Goal: Transaction & Acquisition: Purchase product/service

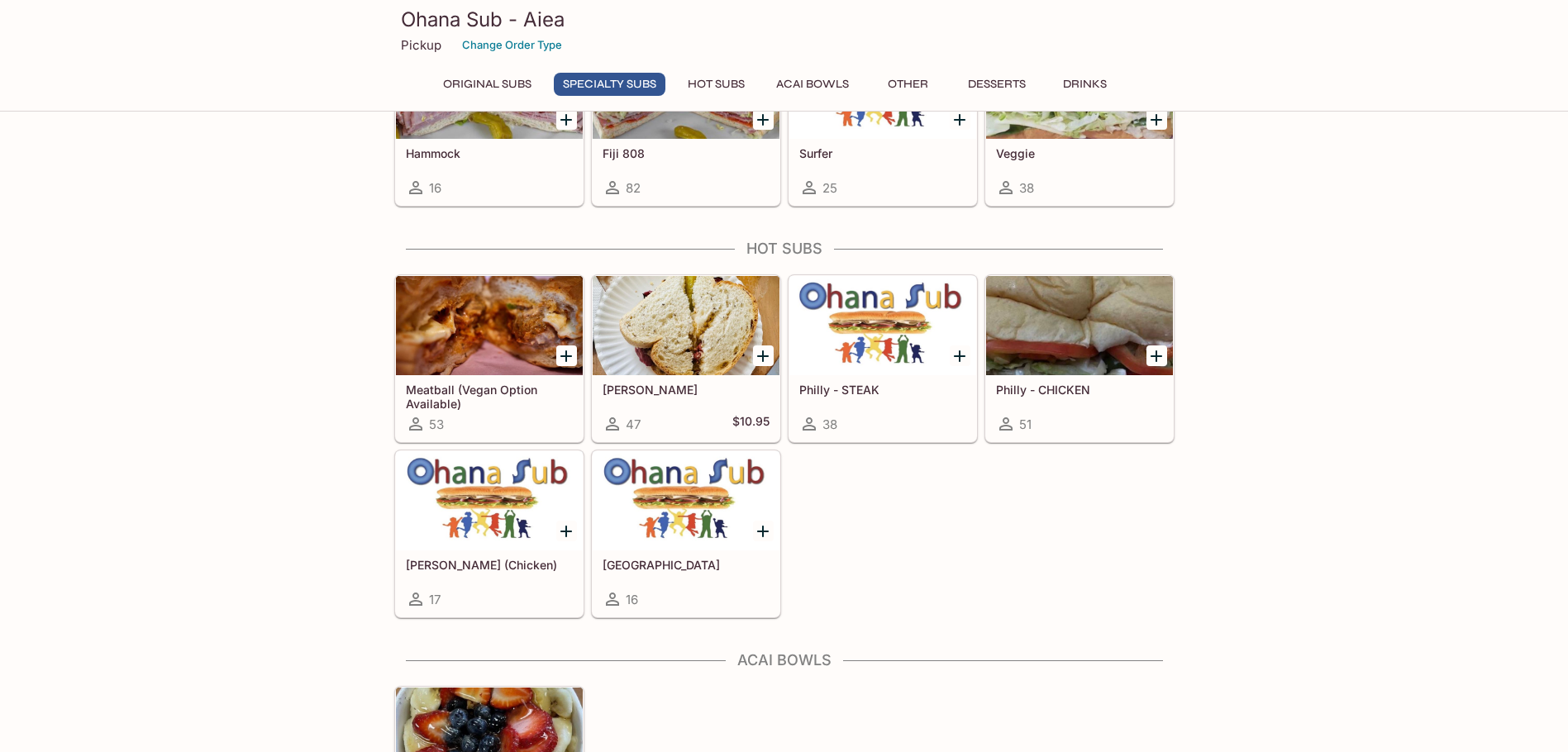
scroll to position [1323, 0]
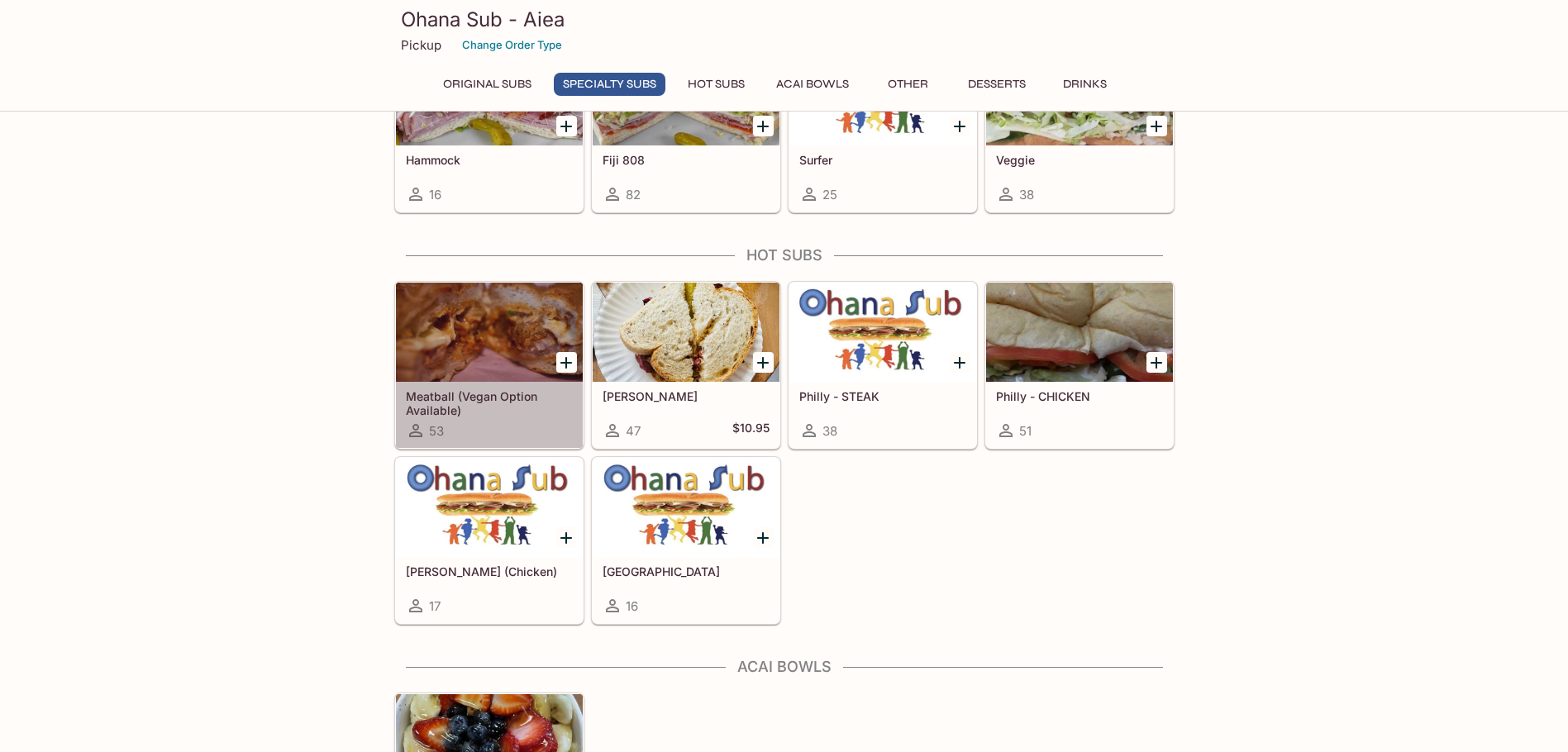
click at [485, 306] on div at bounding box center [490, 332] width 187 height 99
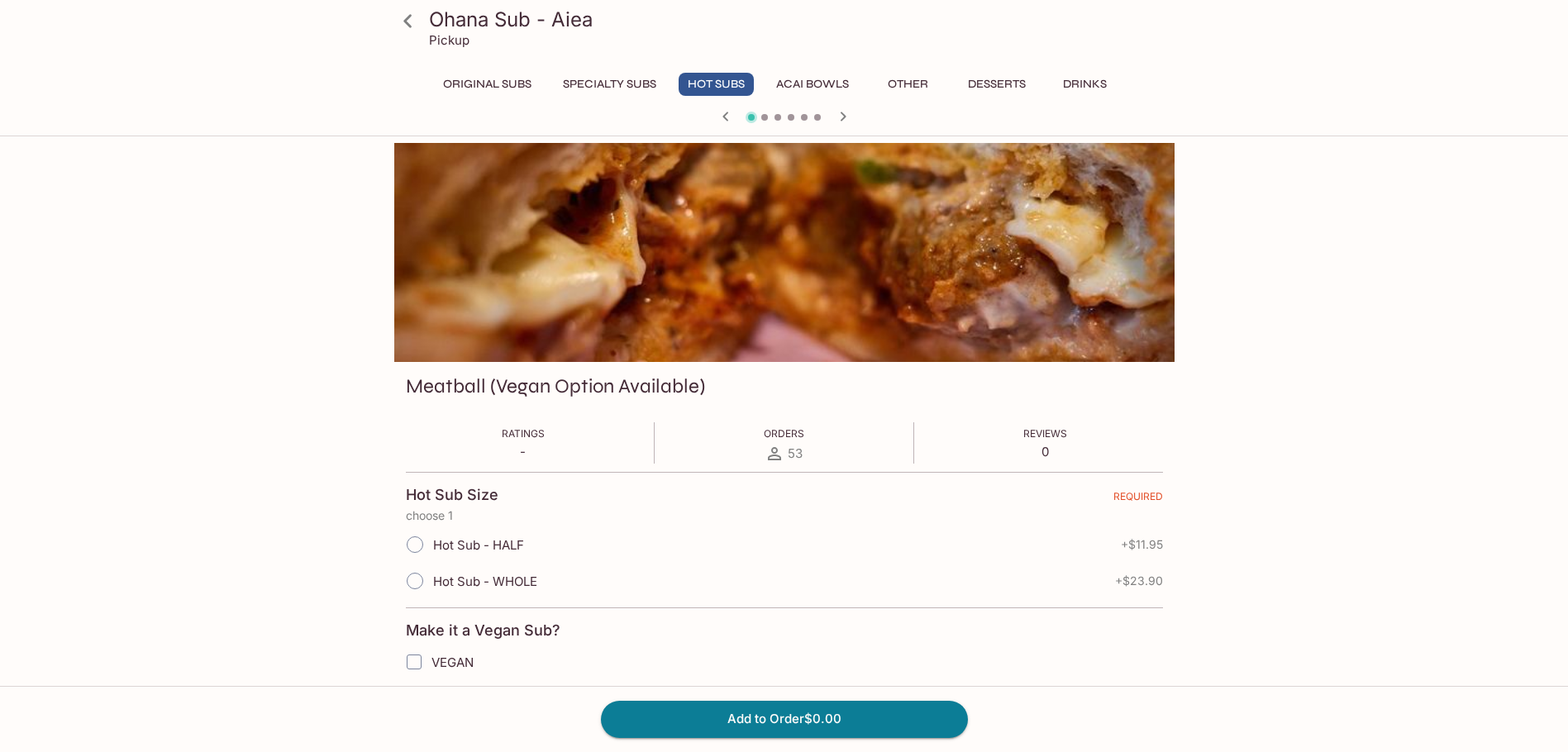
scroll to position [331, 0]
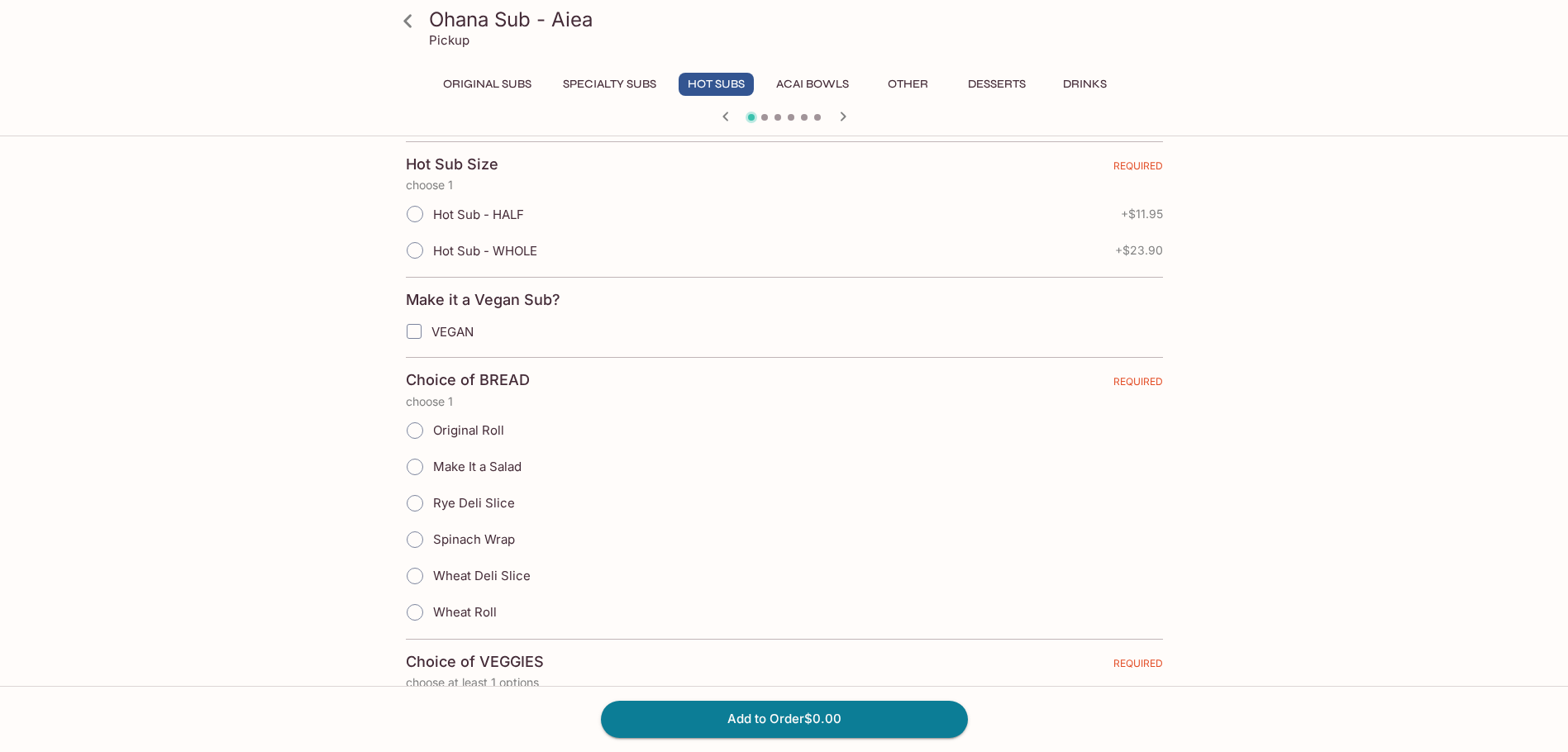
click at [417, 206] on input "Hot Sub - HALF" at bounding box center [415, 214] width 35 height 35
radio input "true"
click at [1287, 67] on div "Ohana Sub - Aiea Pickup Original Subs Specialty Subs Hot Subs Acai Bowls Other …" at bounding box center [784, 68] width 1568 height 136
click at [627, 86] on button "Specialty Subs" at bounding box center [610, 84] width 112 height 24
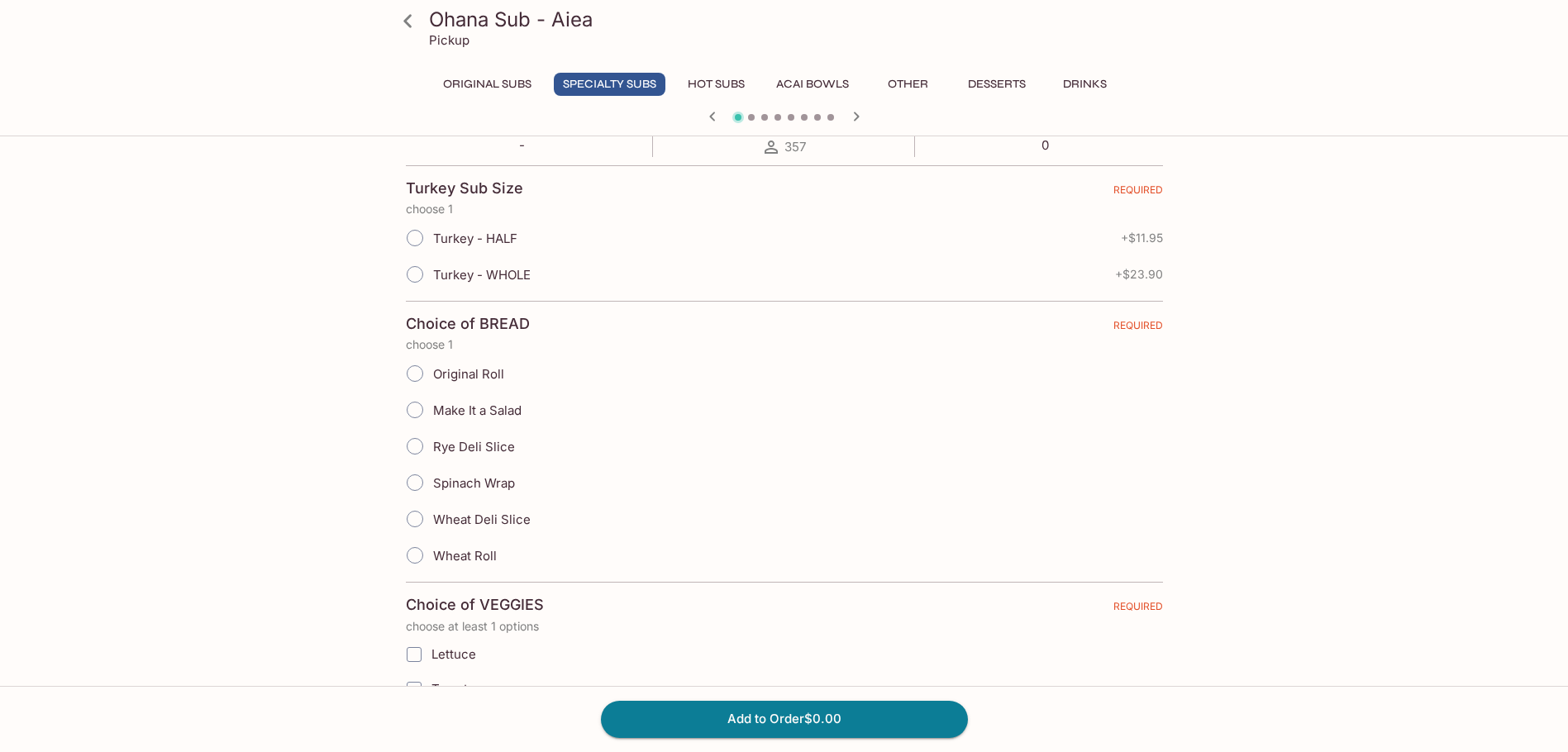
scroll to position [0, 0]
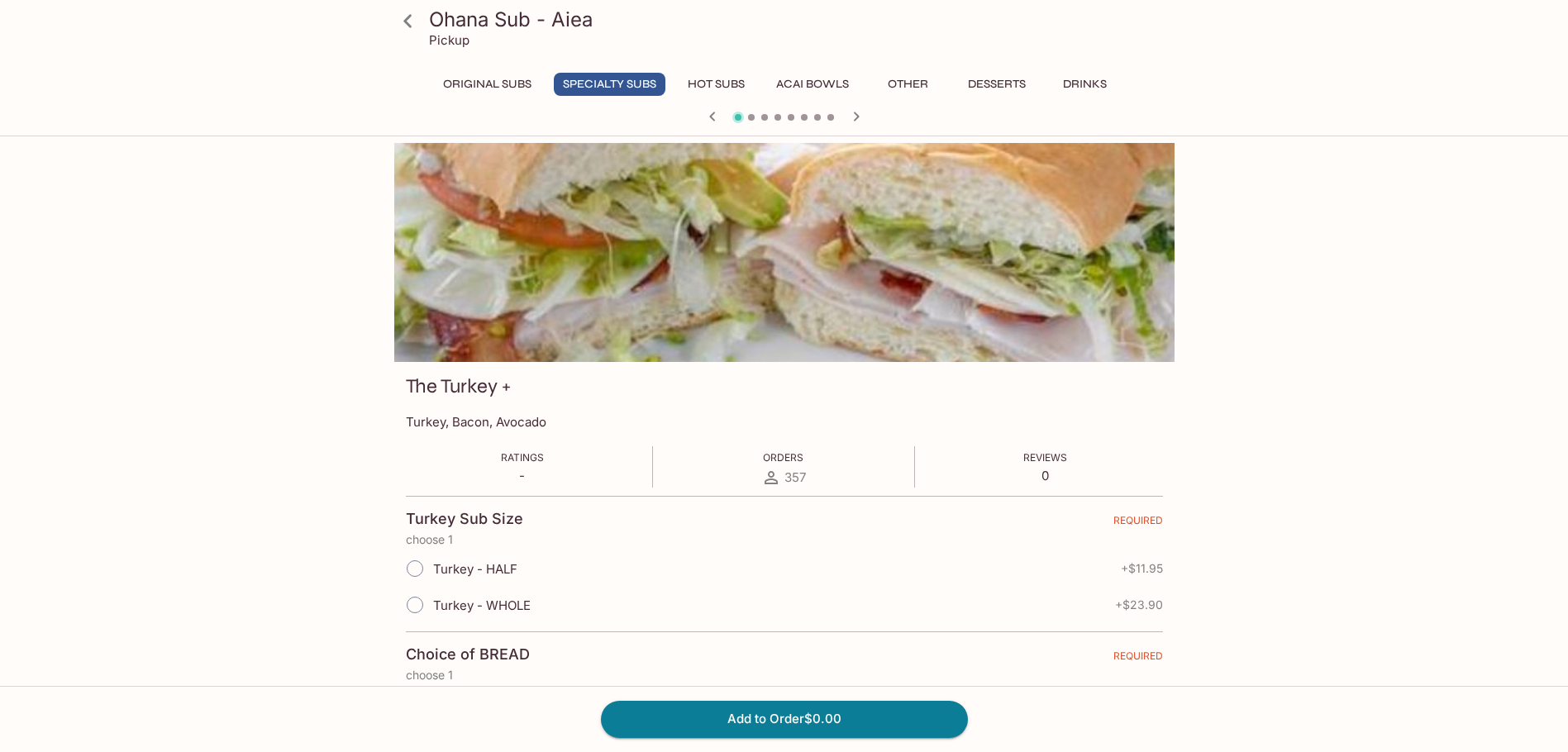
click at [852, 116] on icon "button" at bounding box center [856, 116] width 20 height 20
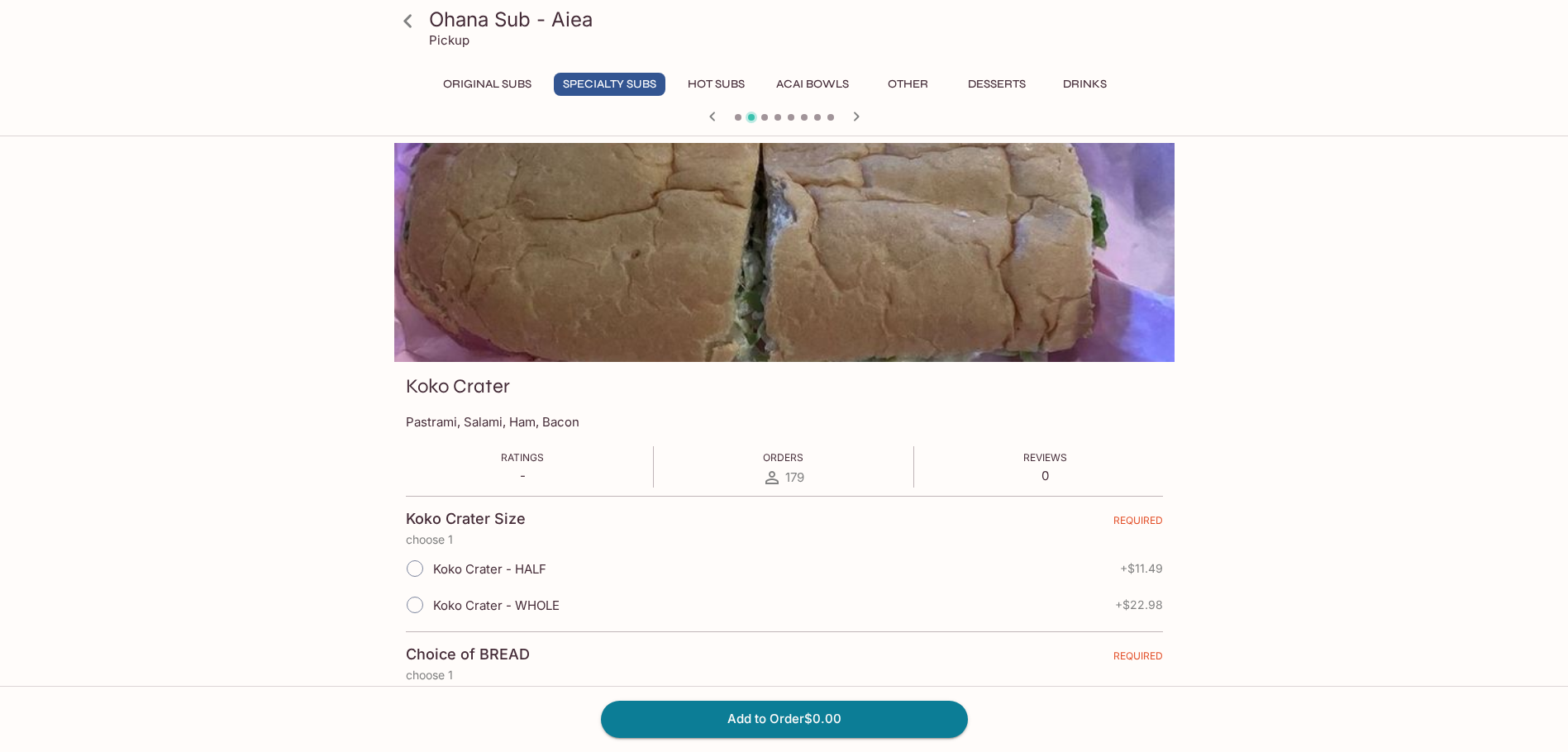
click at [410, 24] on icon at bounding box center [407, 21] width 29 height 29
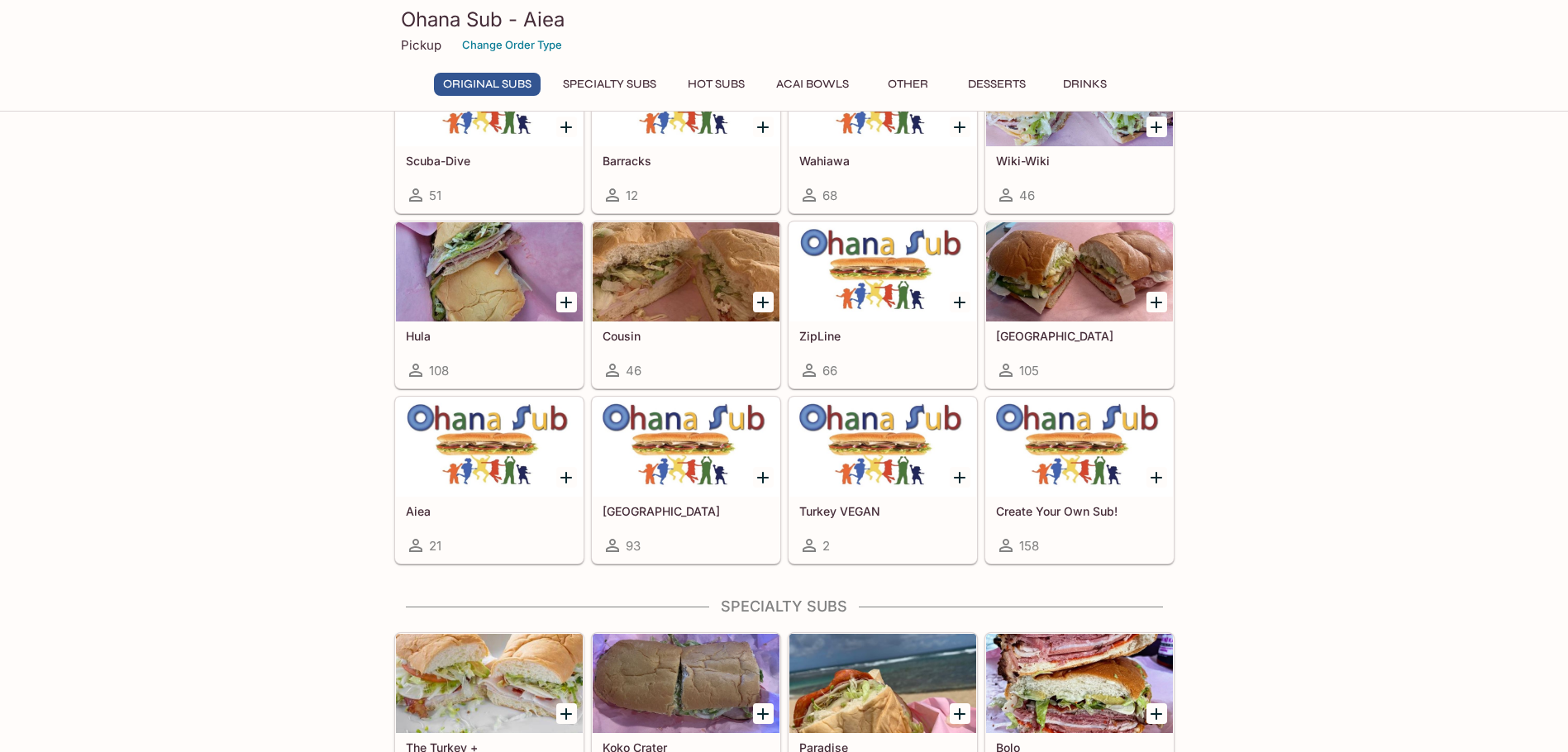
scroll to position [909, 0]
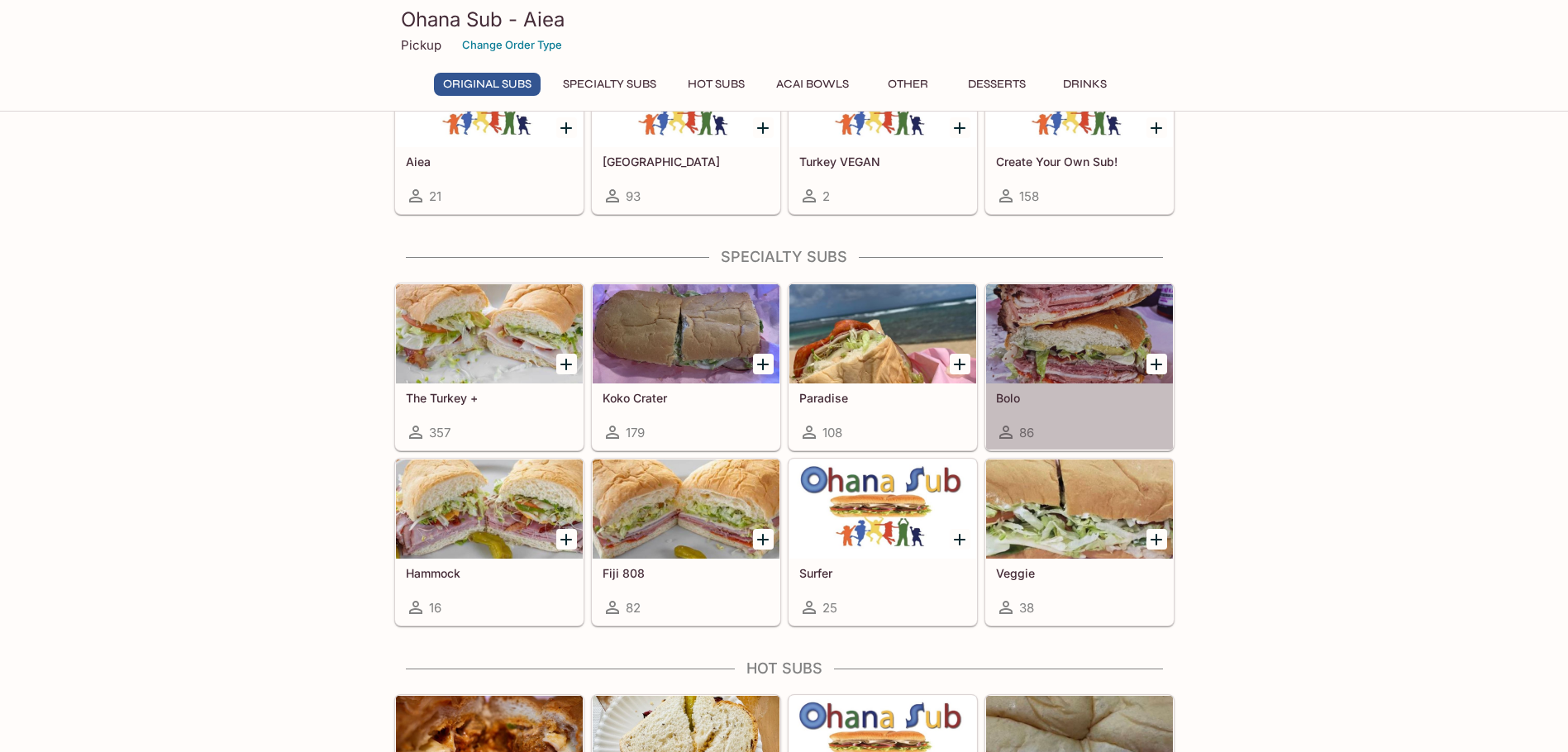
drag, startPoint x: 1083, startPoint y: 342, endPoint x: 1075, endPoint y: 337, distance: 9.4
click at [1075, 337] on div at bounding box center [1079, 334] width 187 height 99
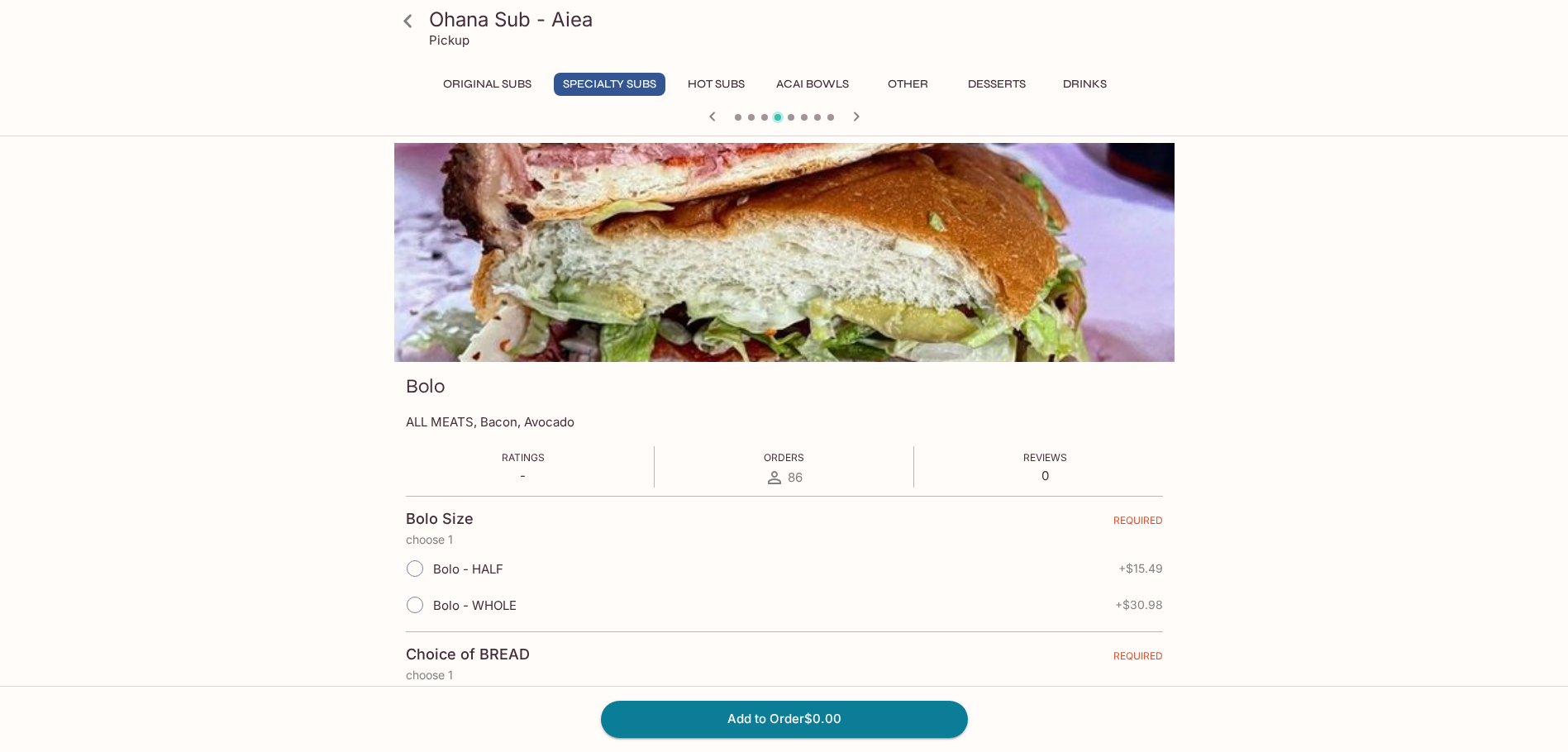
click at [721, 85] on button "Hot Subs" at bounding box center [716, 84] width 75 height 24
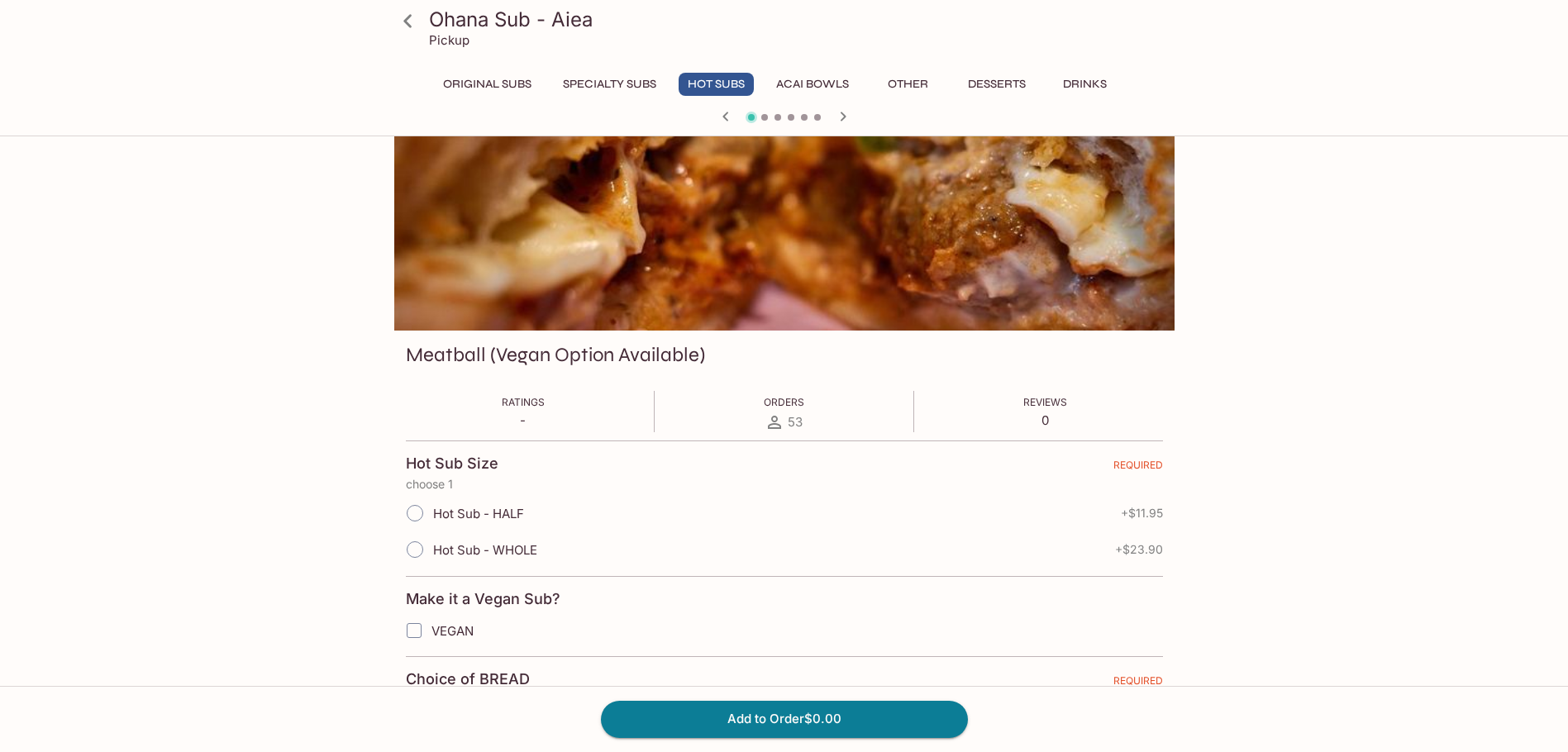
scroll to position [248, 0]
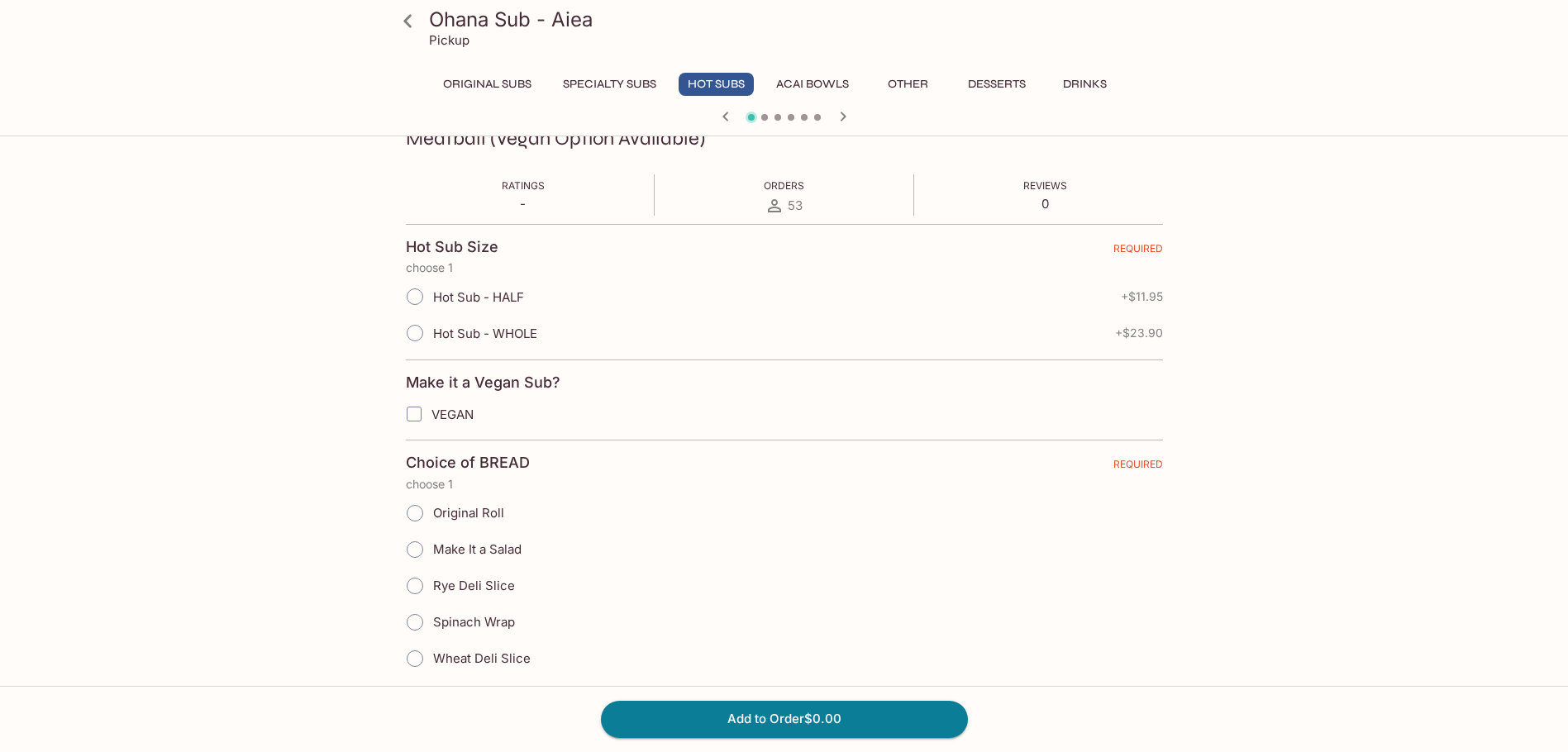
click at [413, 293] on input "Hot Sub - HALF" at bounding box center [415, 297] width 35 height 35
radio input "true"
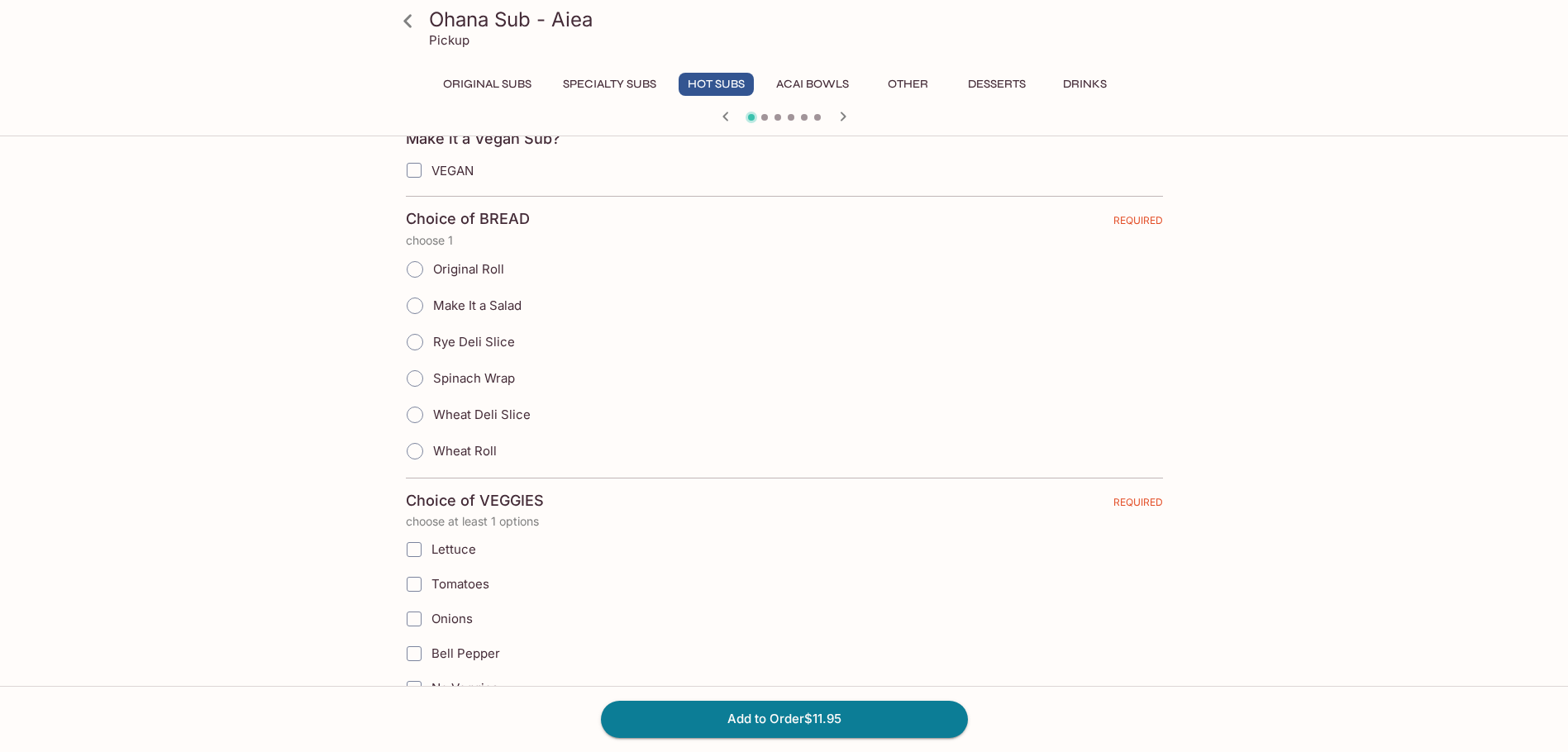
scroll to position [496, 0]
click at [416, 443] on input "Wheat Roll" at bounding box center [415, 448] width 35 height 35
radio input "true"
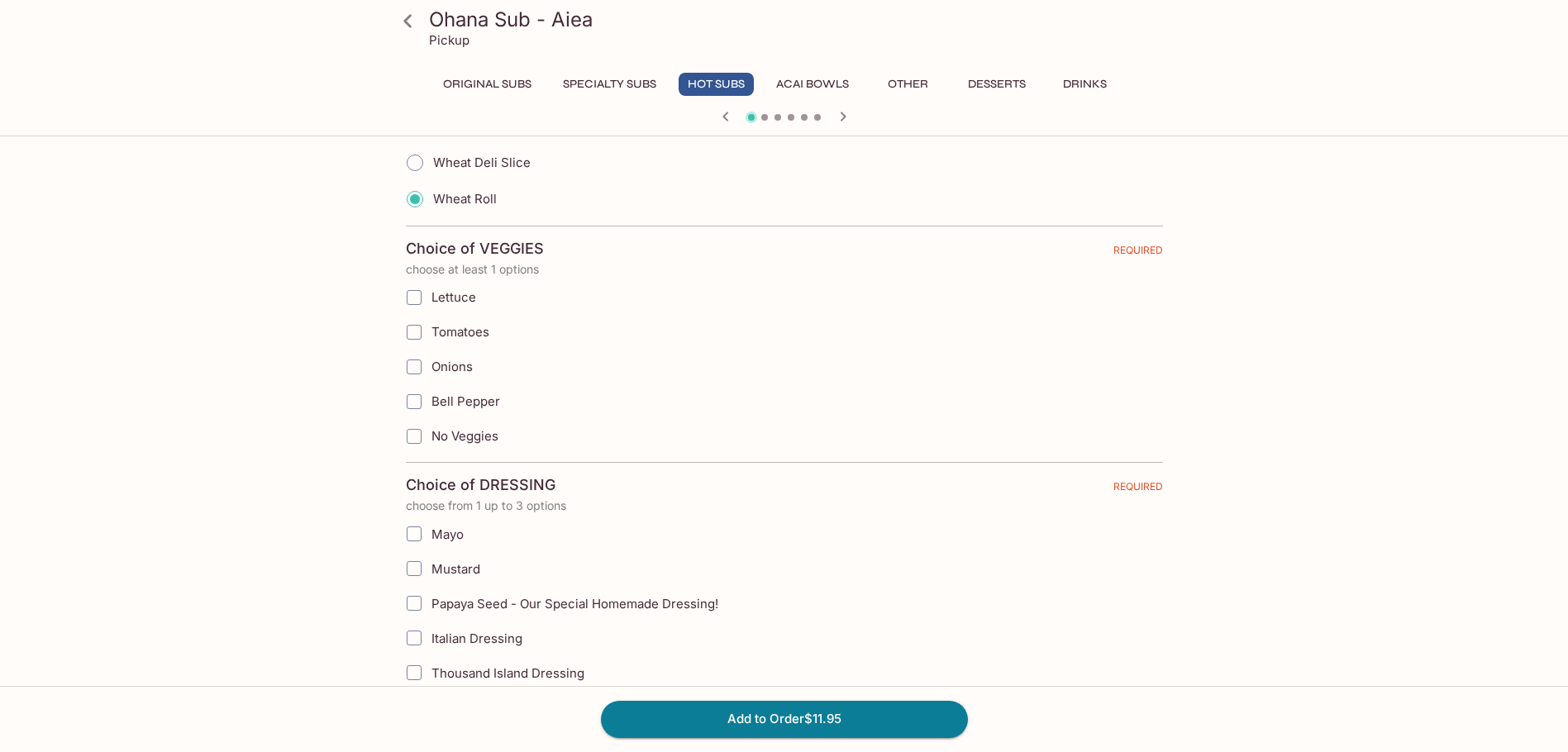
click at [415, 295] on input "Lettuce" at bounding box center [414, 297] width 33 height 33
checkbox input "true"
click at [413, 324] on input "Tomatoes" at bounding box center [414, 332] width 33 height 33
checkbox input "true"
click at [413, 367] on input "Onions" at bounding box center [414, 367] width 33 height 33
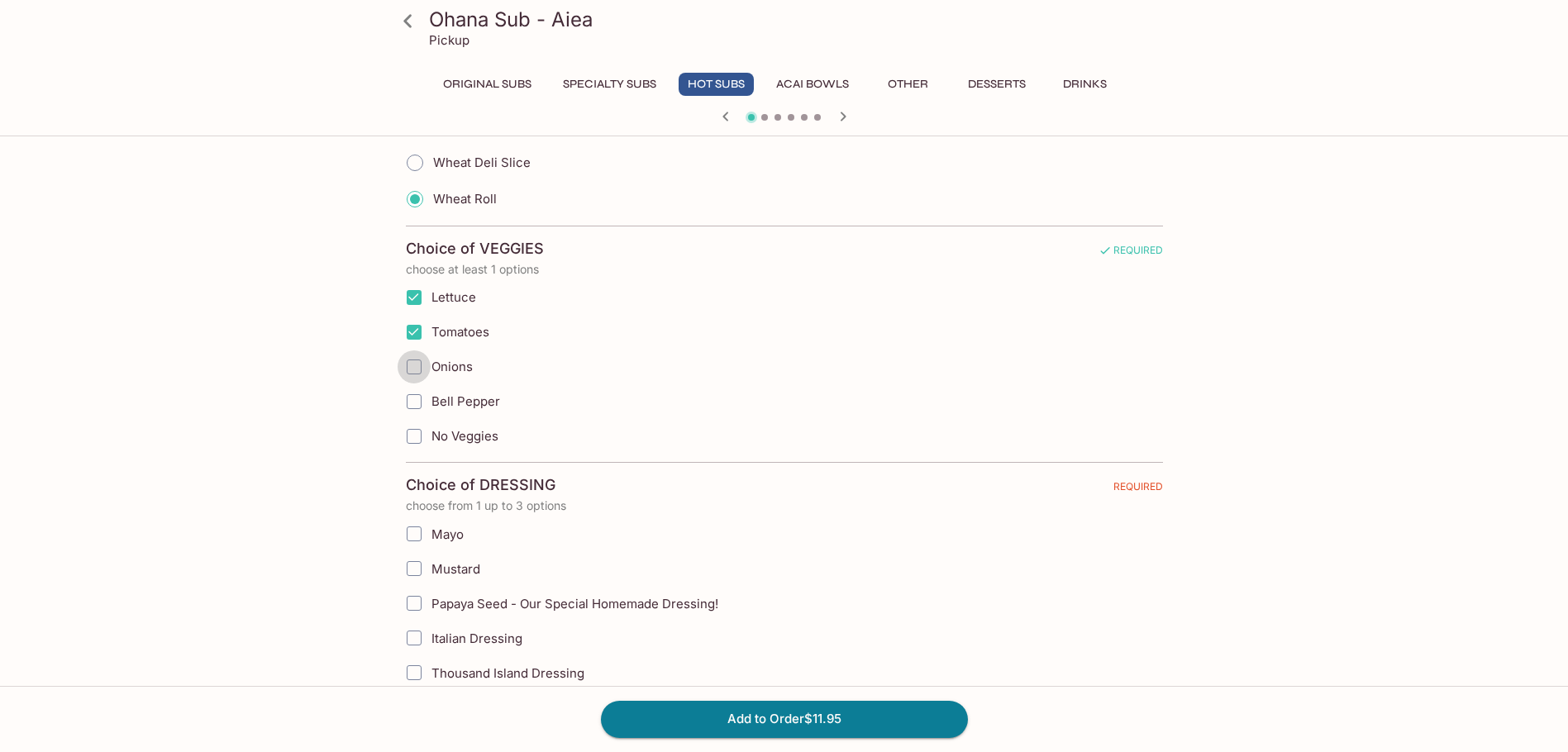
checkbox input "true"
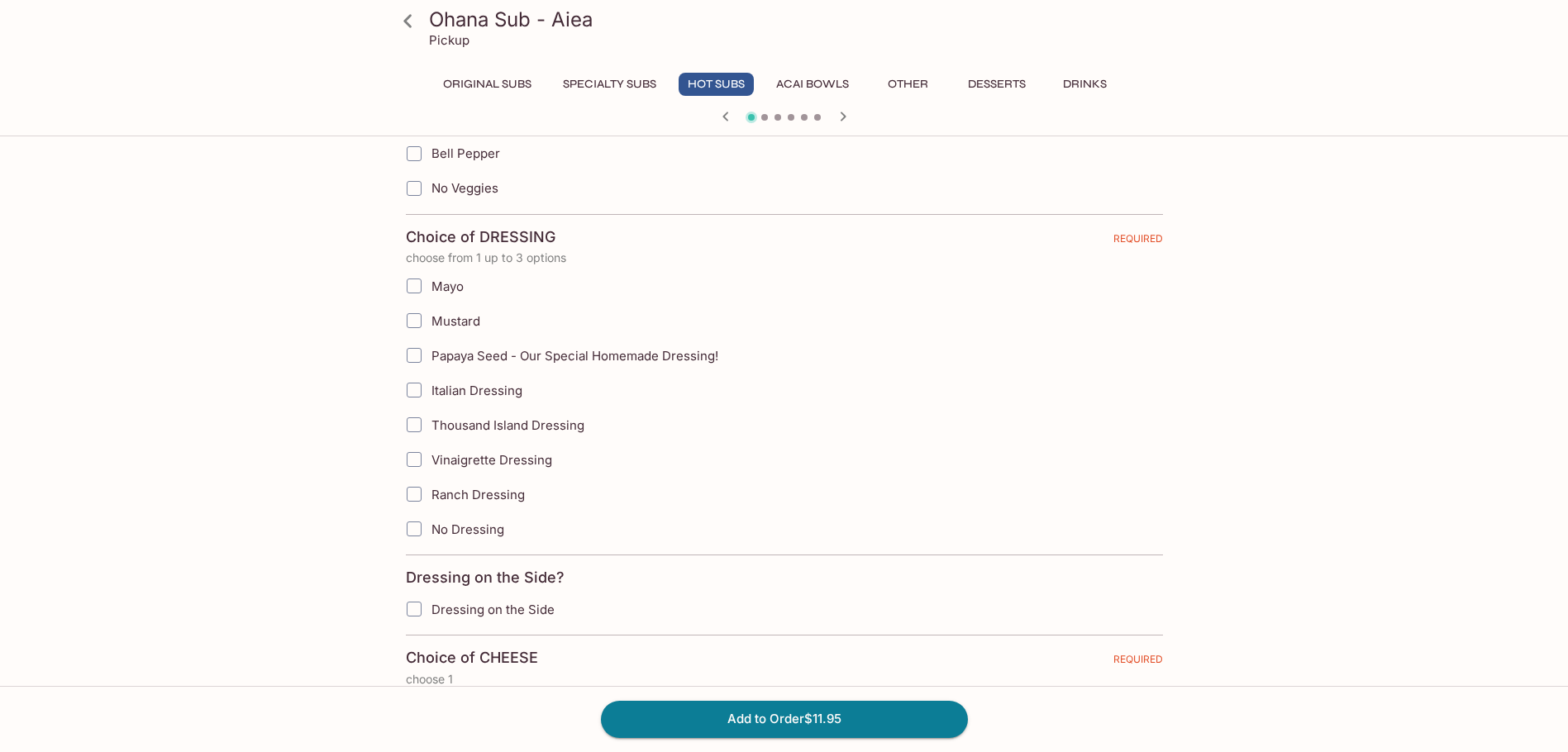
click at [412, 386] on input "Italian Dressing" at bounding box center [414, 390] width 33 height 33
checkbox input "true"
click at [420, 611] on input "Dressing on the Side" at bounding box center [414, 609] width 33 height 33
checkbox input "true"
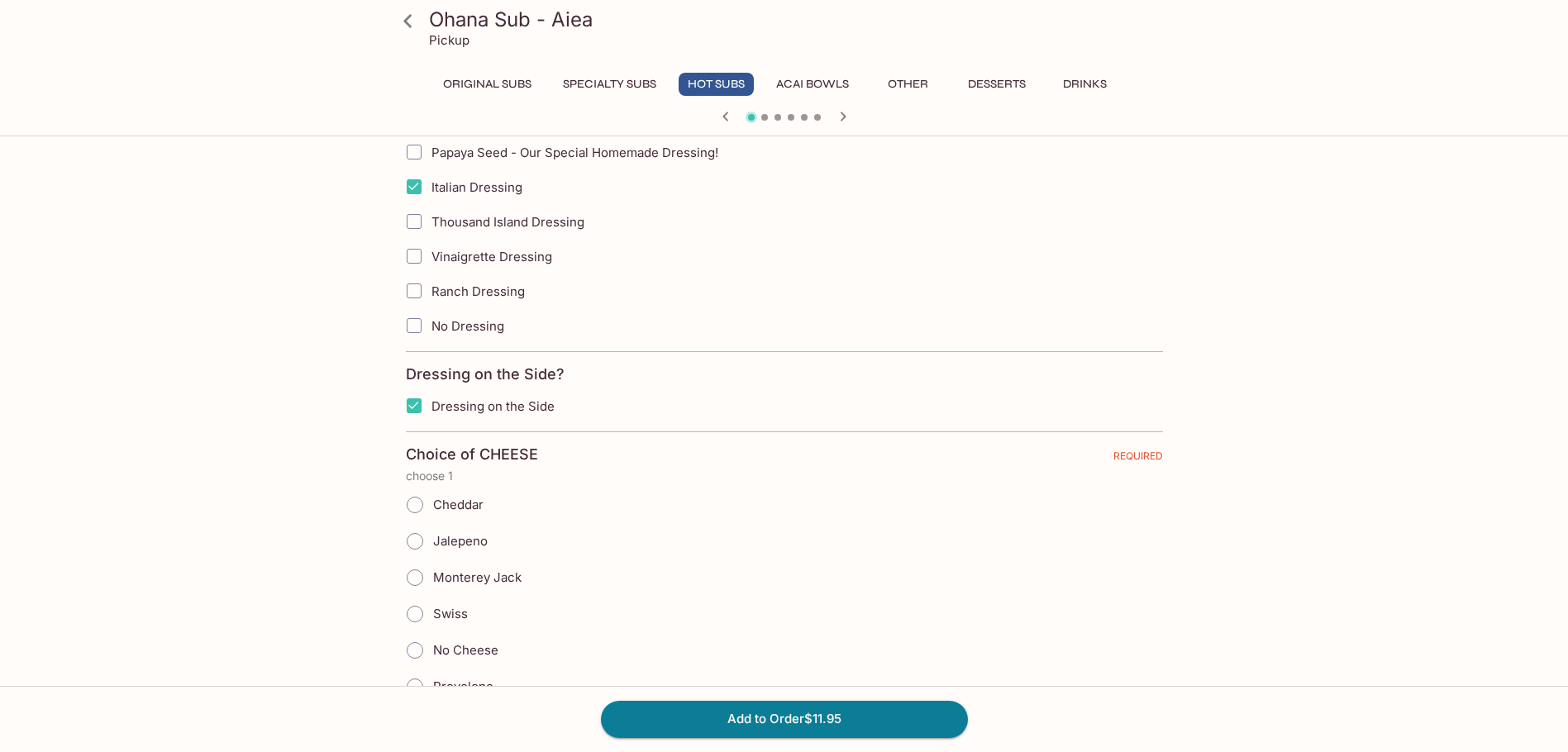
scroll to position [1323, 0]
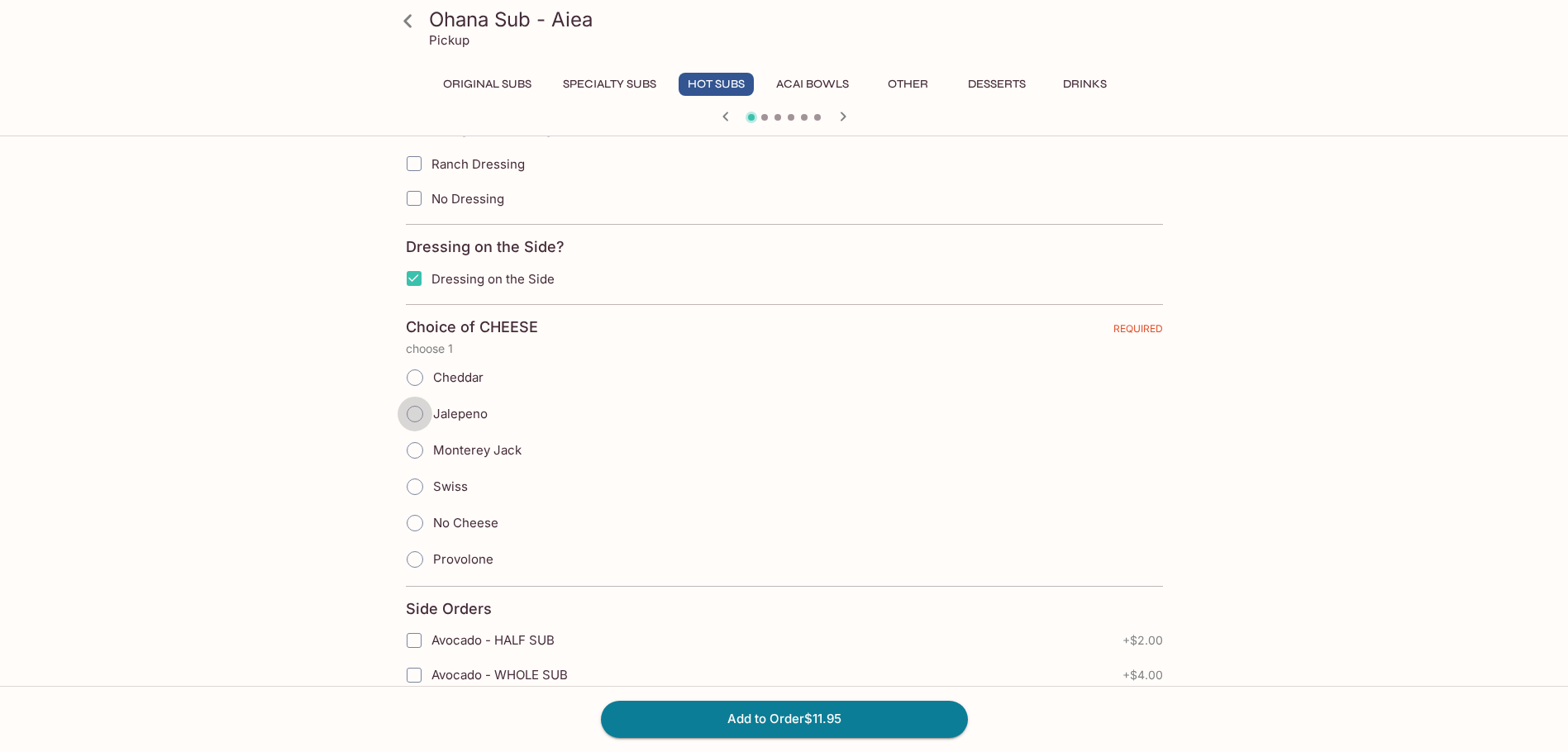
click at [413, 413] on input "Jalepeno" at bounding box center [415, 414] width 35 height 35
radio input "true"
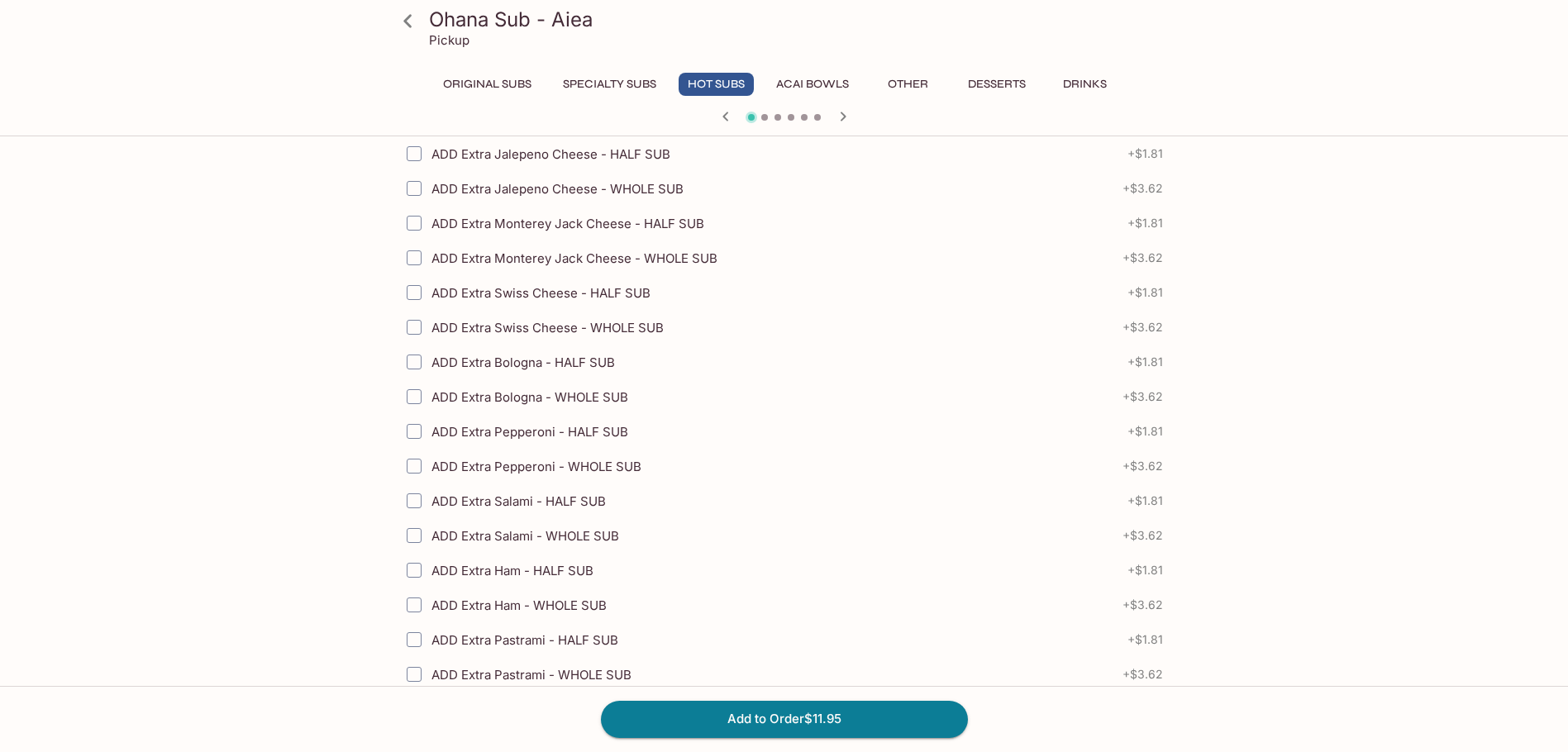
scroll to position [2489, 0]
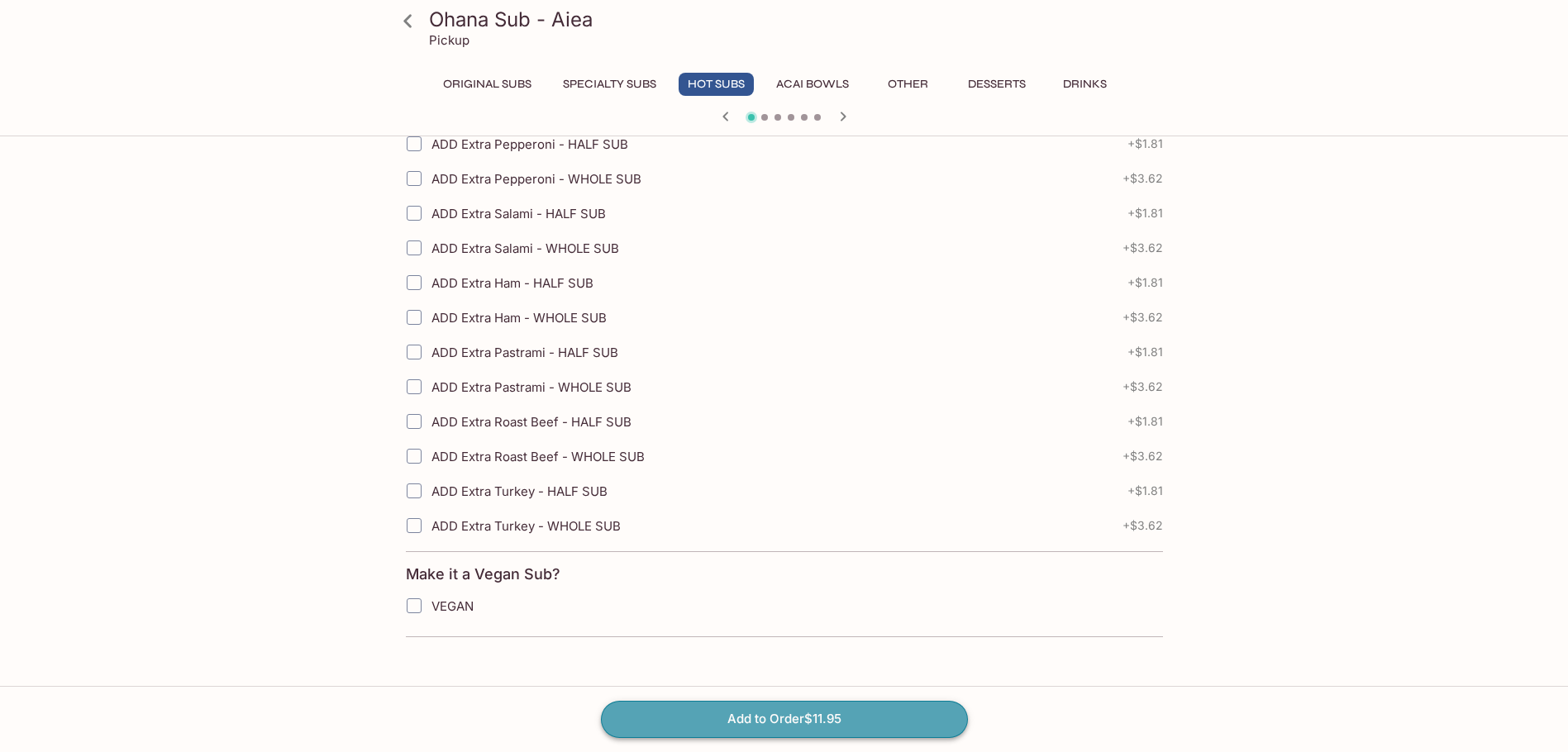
drag, startPoint x: 808, startPoint y: 719, endPoint x: 815, endPoint y: 723, distance: 8.1
click at [816, 723] on button "Add to Order $11.95" at bounding box center [784, 719] width 367 height 37
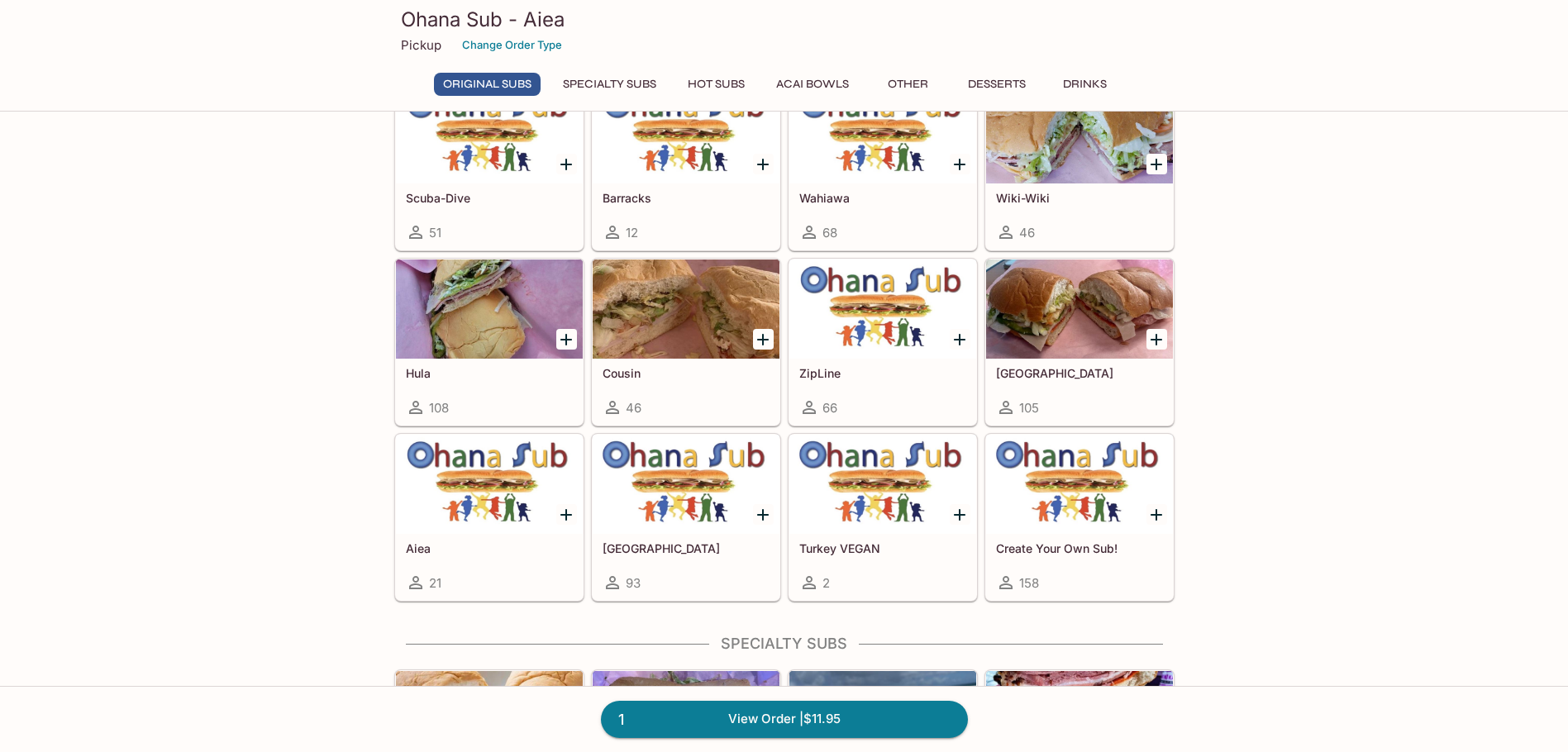
scroll to position [935, 0]
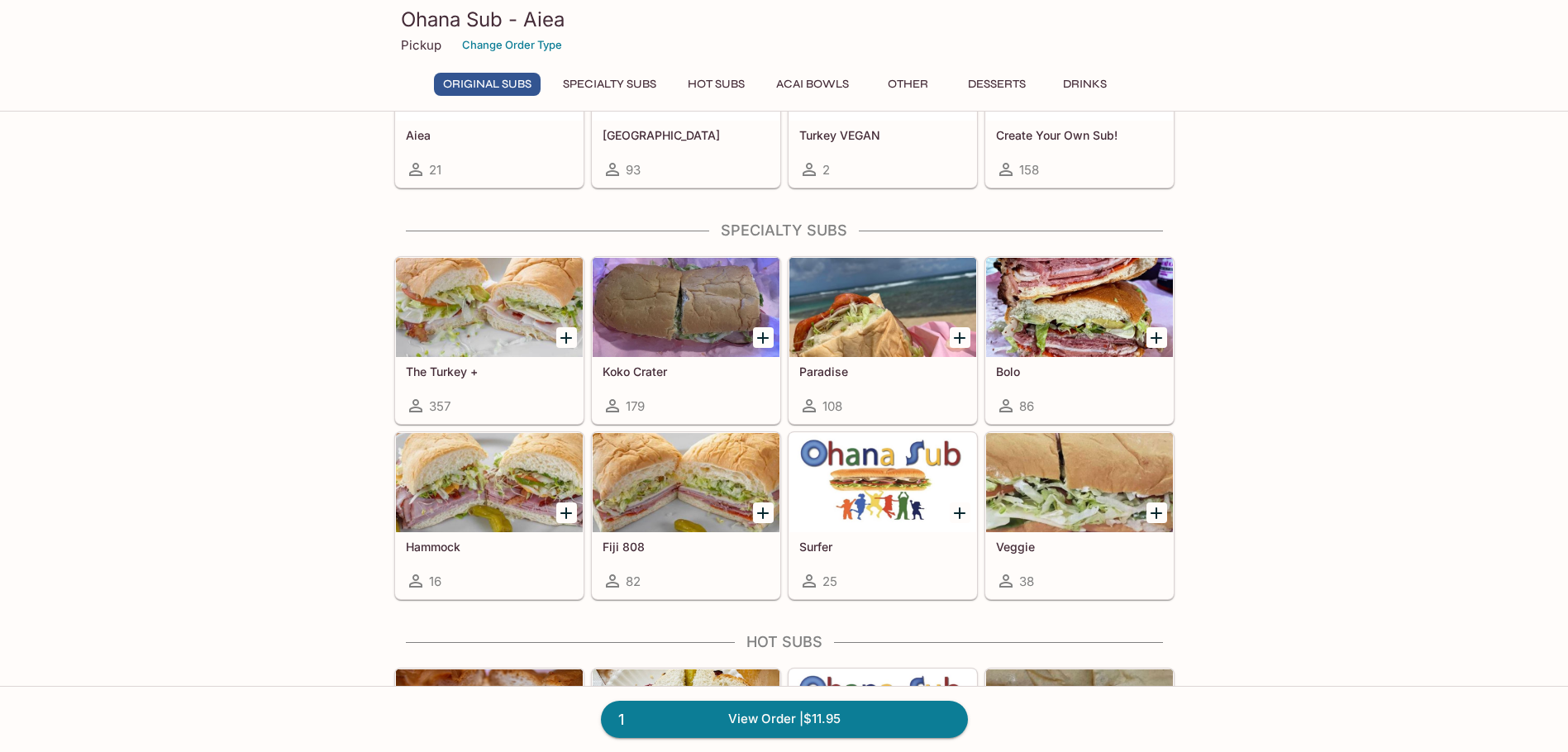
click at [1088, 338] on div at bounding box center [1079, 308] width 187 height 99
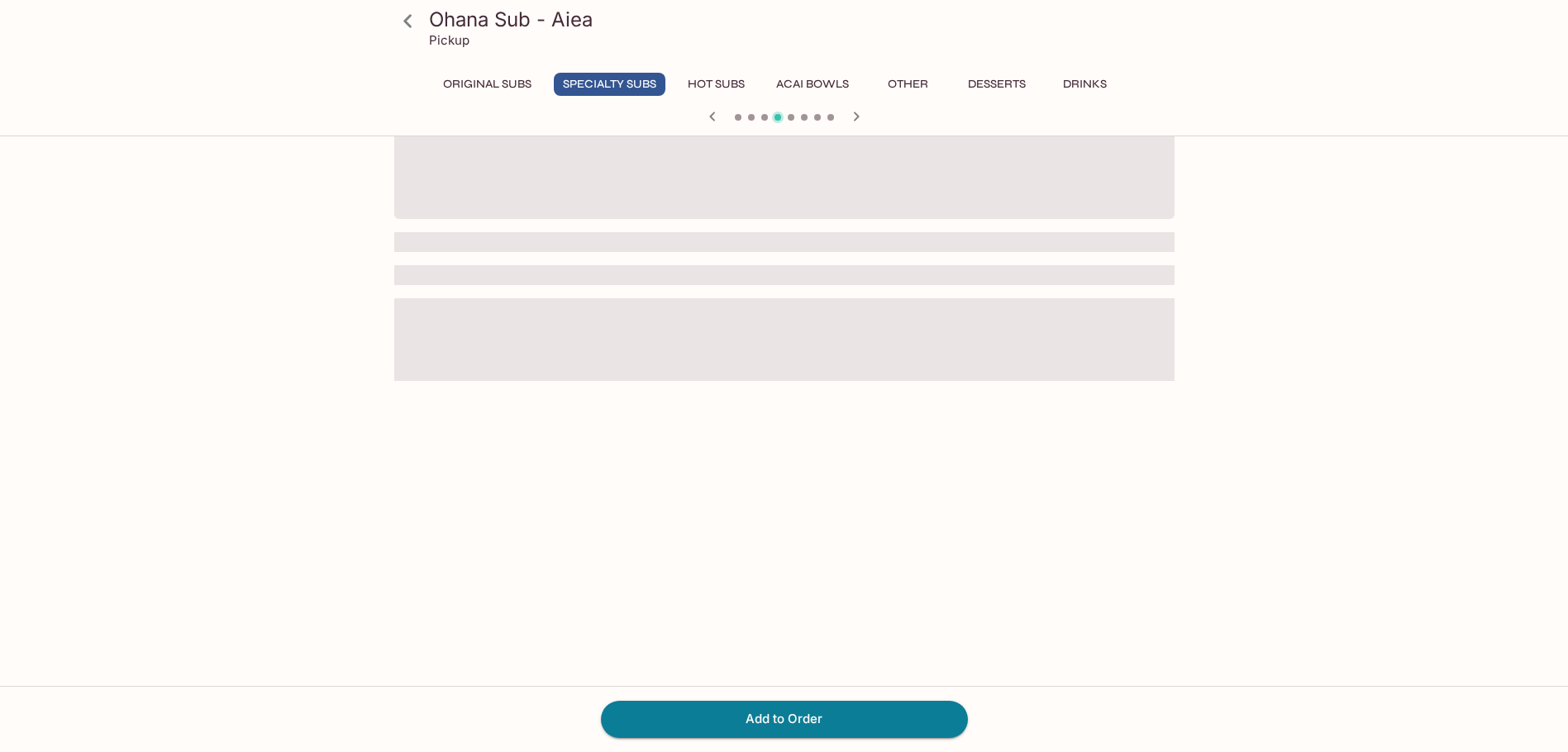
scroll to position [143, 0]
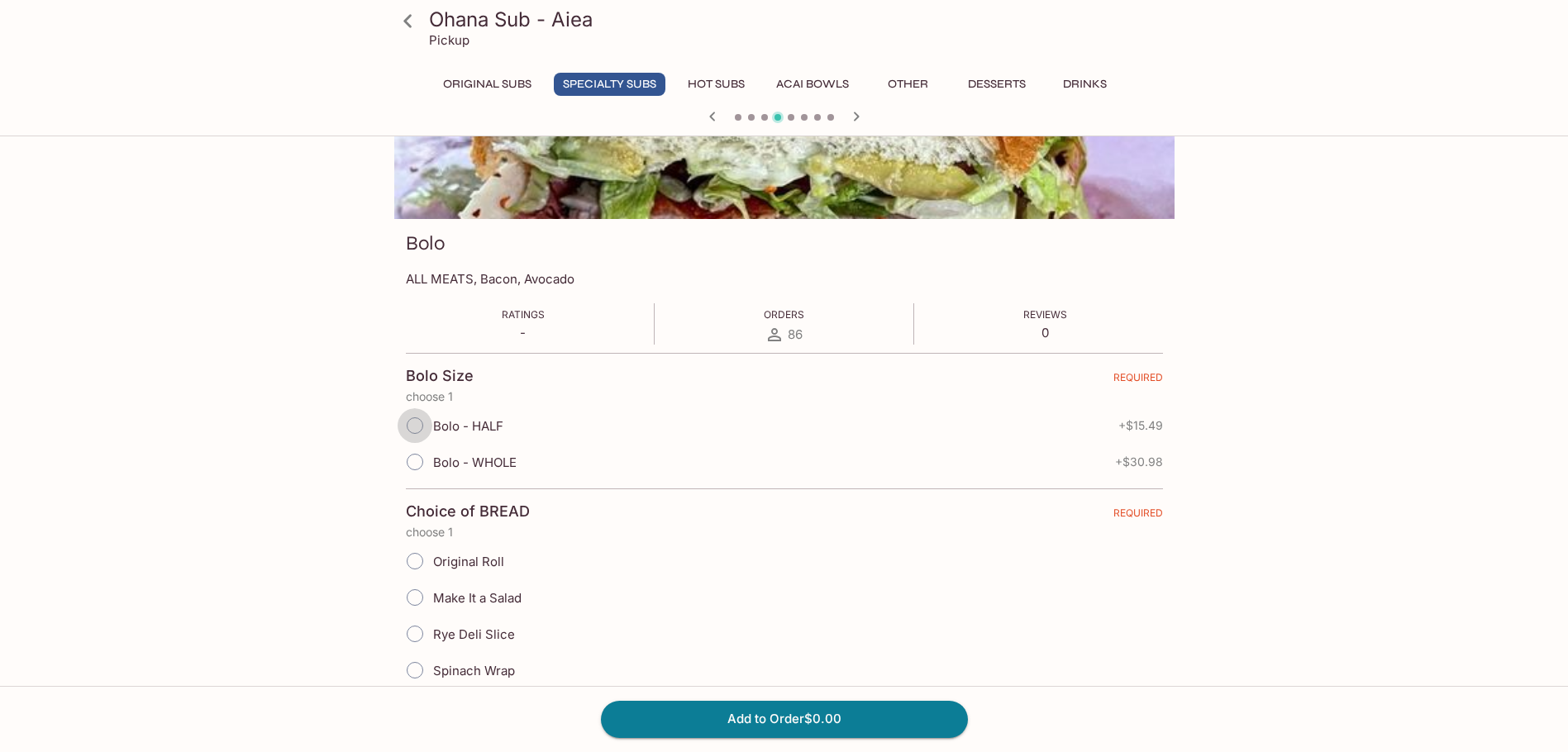
click at [418, 424] on input "Bolo - HALF" at bounding box center [415, 426] width 35 height 35
radio input "true"
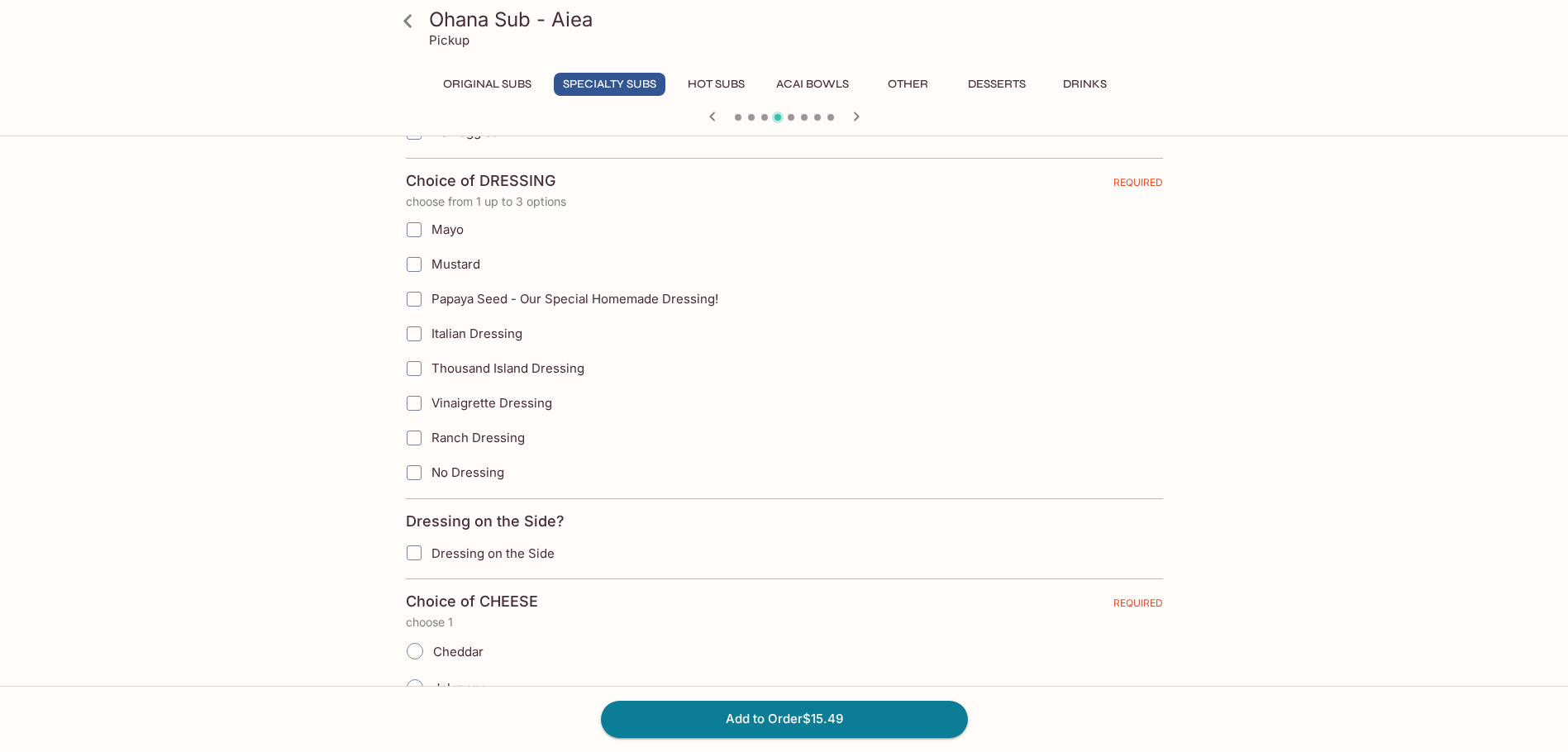
scroll to position [1075, 0]
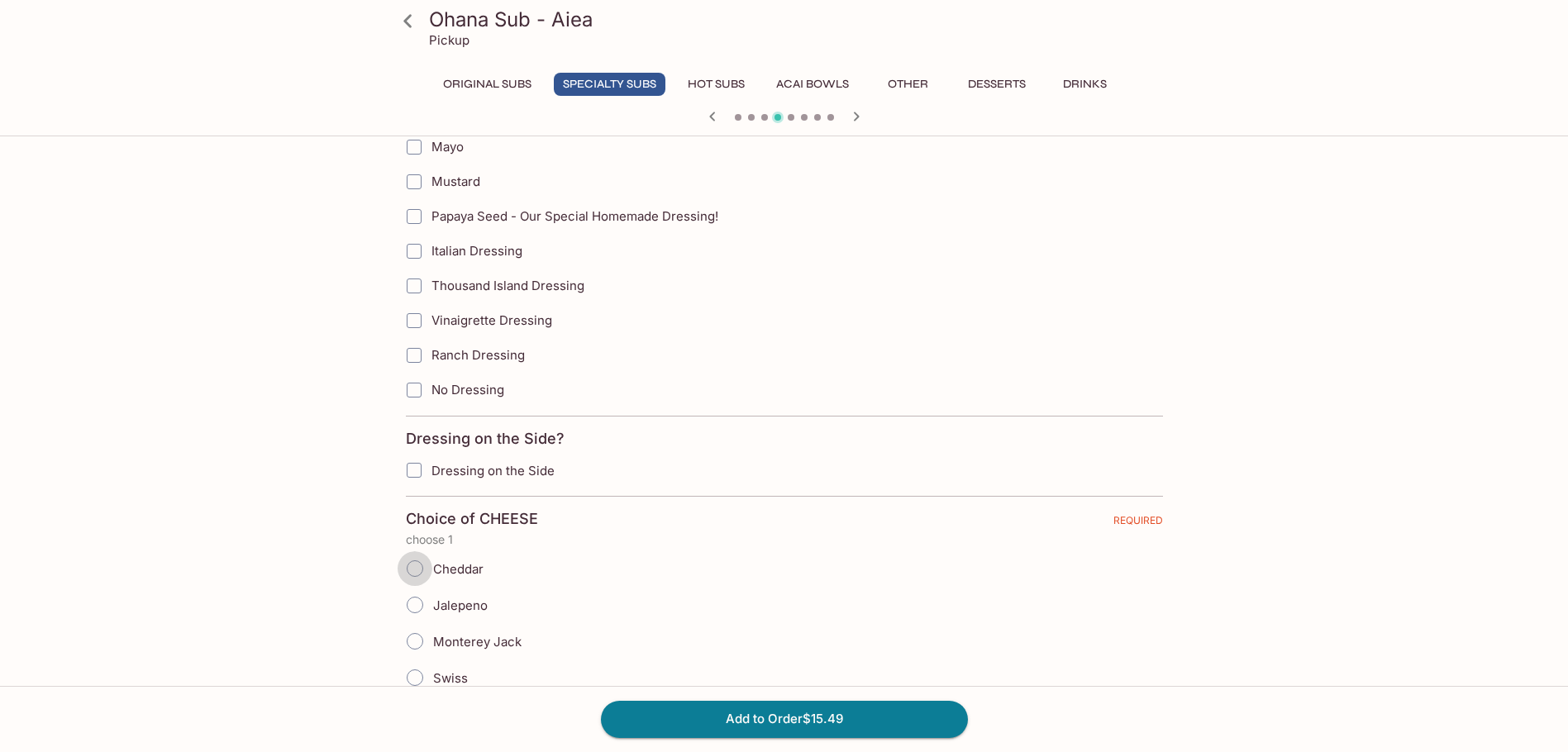
click at [413, 573] on input "Cheddar" at bounding box center [415, 569] width 35 height 35
radio input "true"
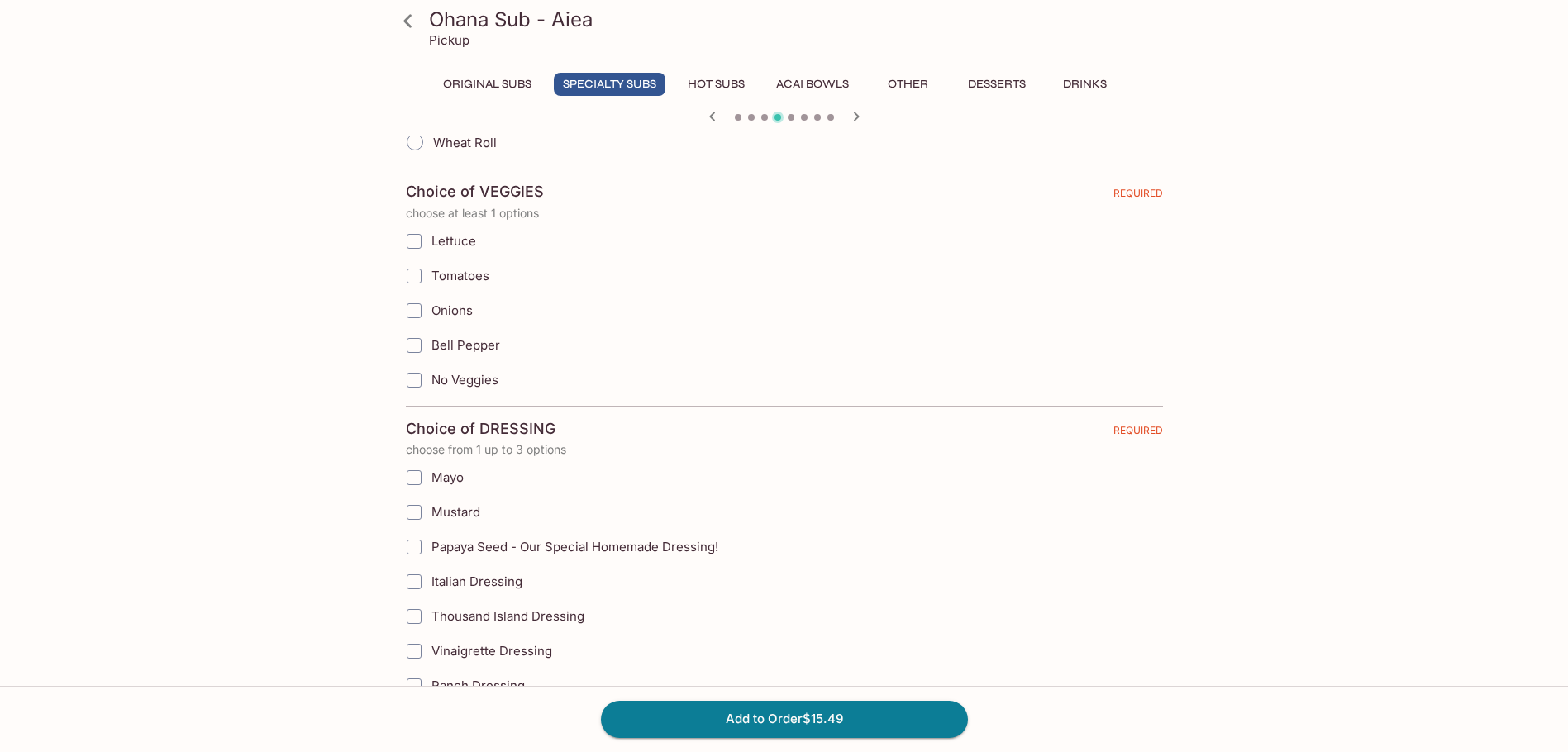
click at [413, 243] on input "Lettuce" at bounding box center [414, 242] width 33 height 33
checkbox input "true"
click at [422, 312] on input "Onions" at bounding box center [414, 311] width 33 height 33
checkbox input "true"
click at [419, 342] on input "Bell Pepper" at bounding box center [414, 345] width 33 height 33
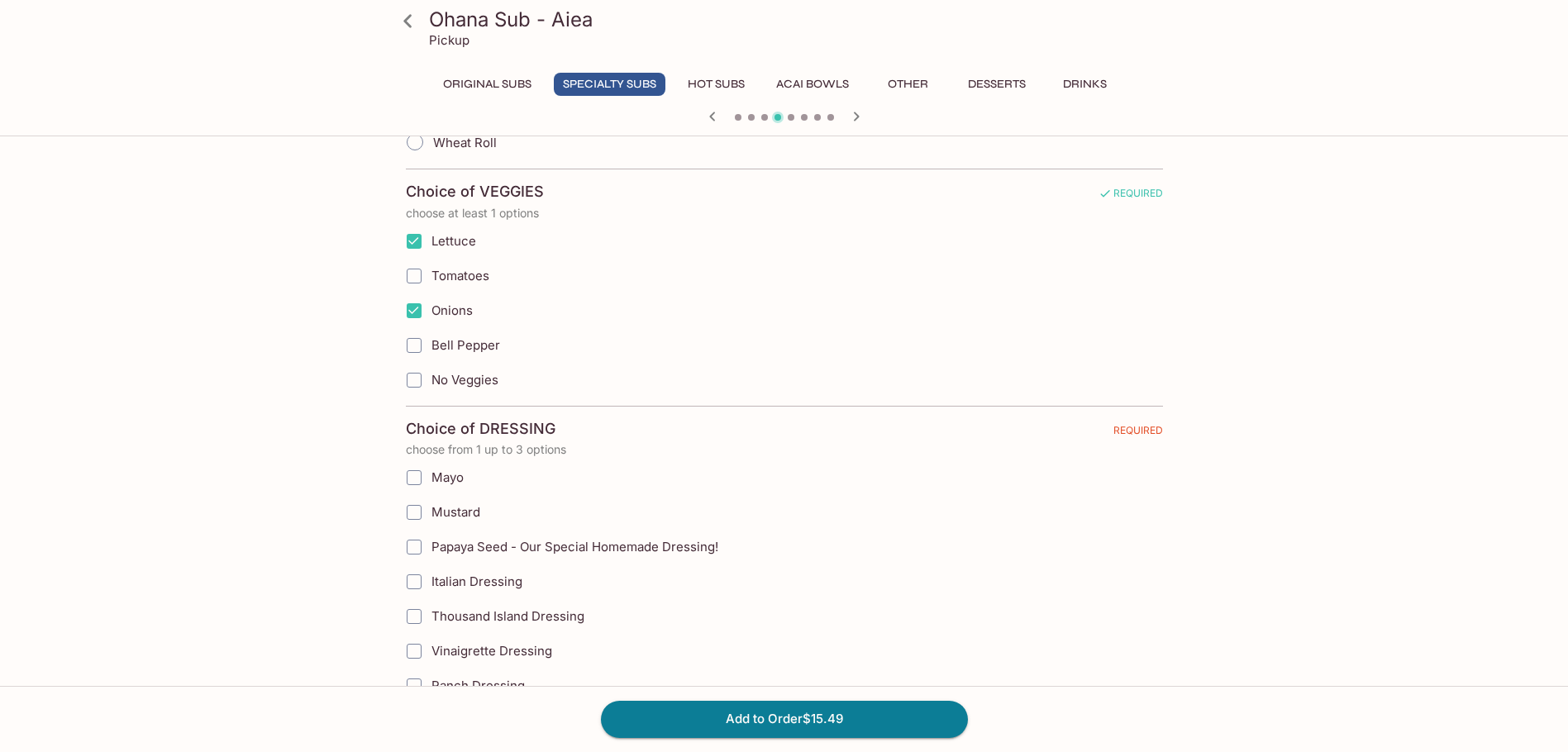
checkbox input "true"
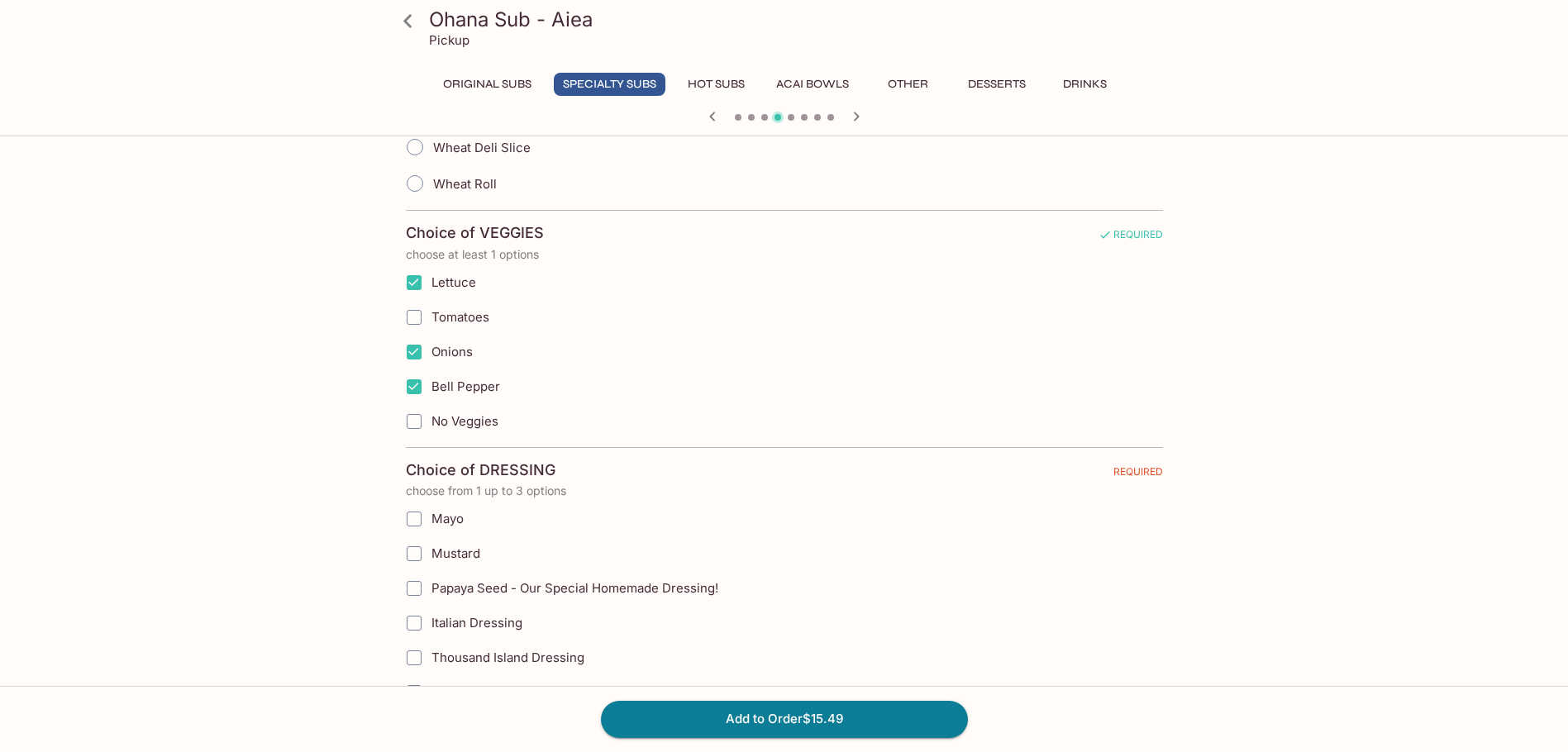
scroll to position [496, 0]
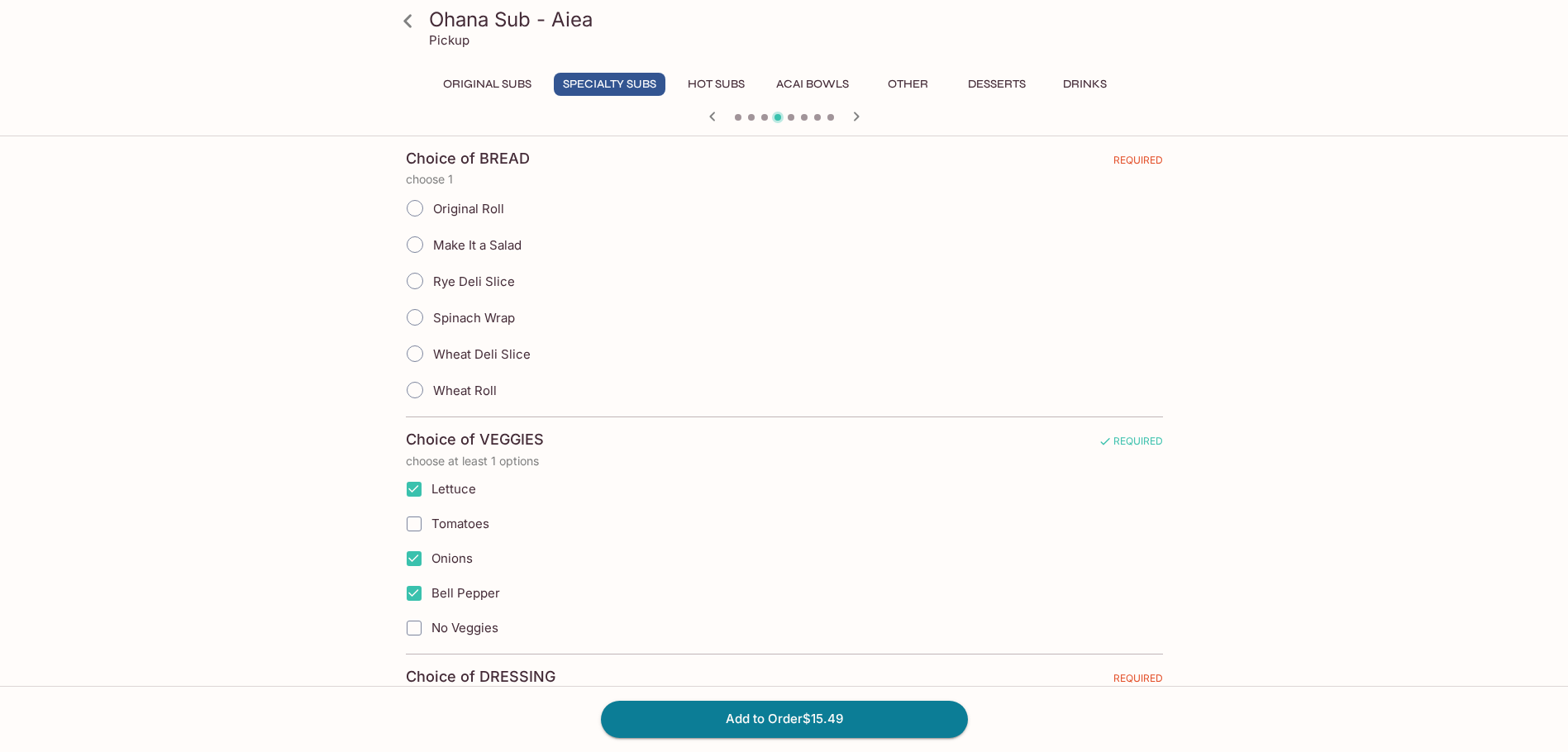
click at [416, 212] on input "Original Roll" at bounding box center [415, 209] width 35 height 35
radio input "true"
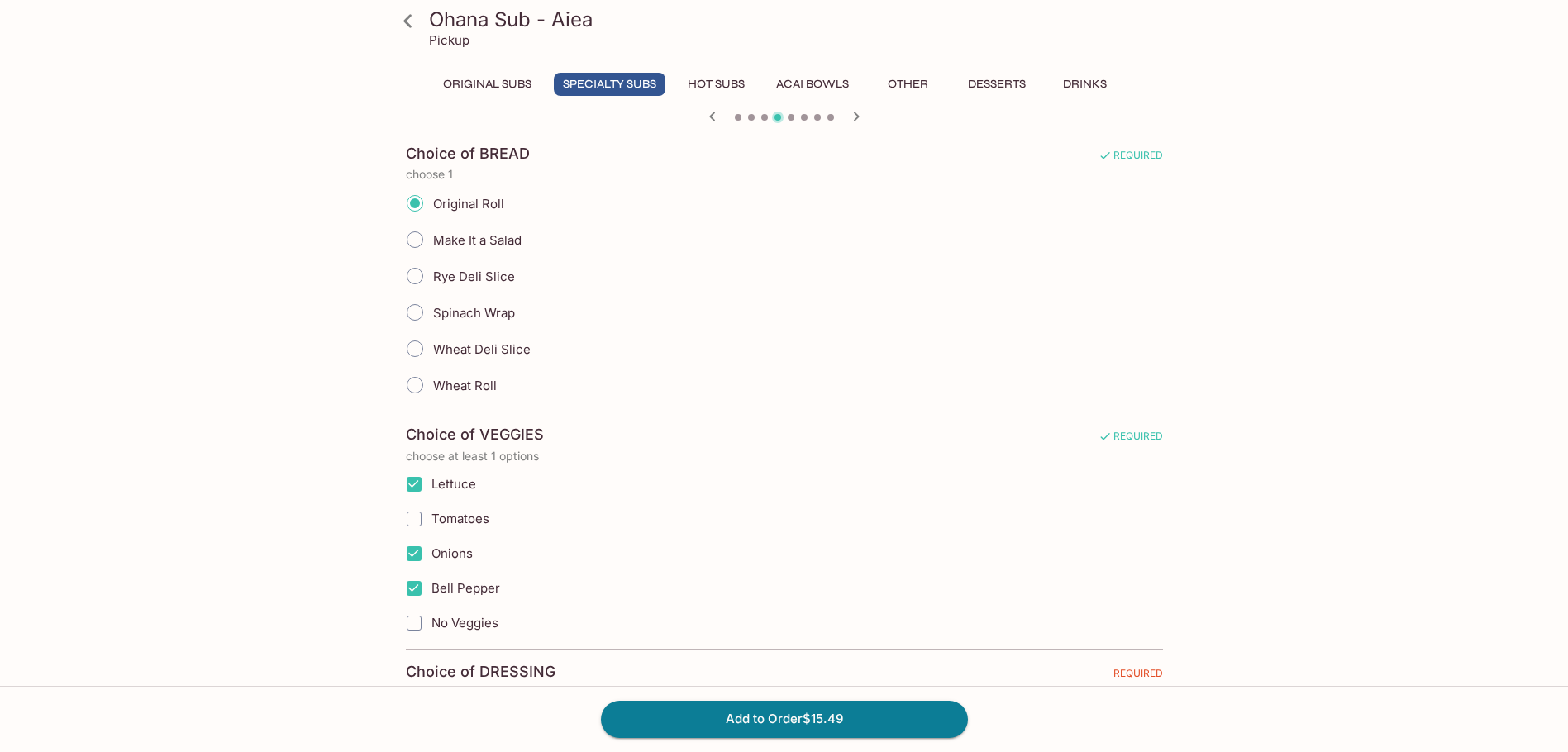
scroll to position [992, 0]
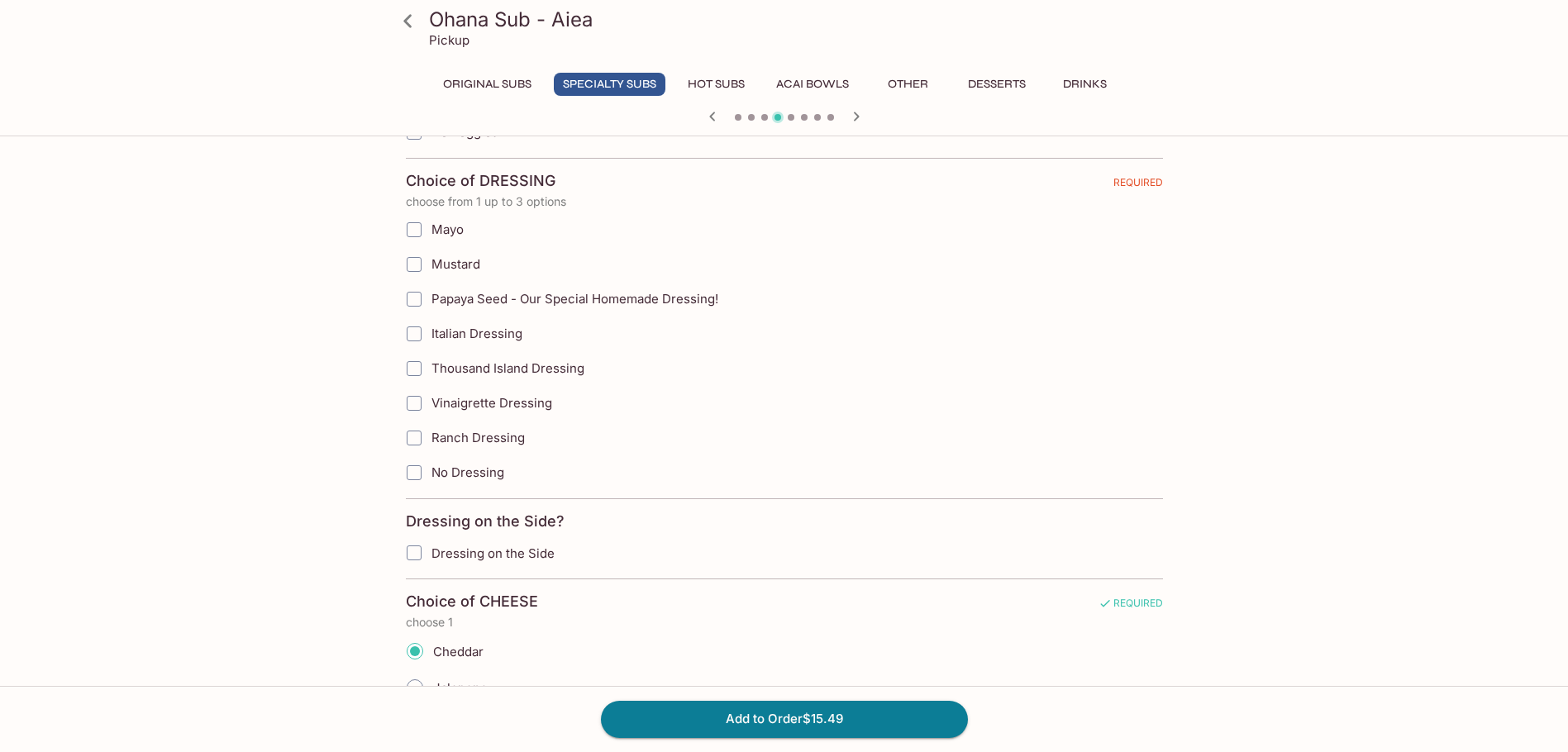
click at [414, 297] on input "Papaya Seed - Our Special Homemade Dressing!" at bounding box center [414, 299] width 33 height 33
checkbox input "true"
click at [416, 550] on input "Dressing on the Side" at bounding box center [414, 553] width 33 height 33
checkbox input "true"
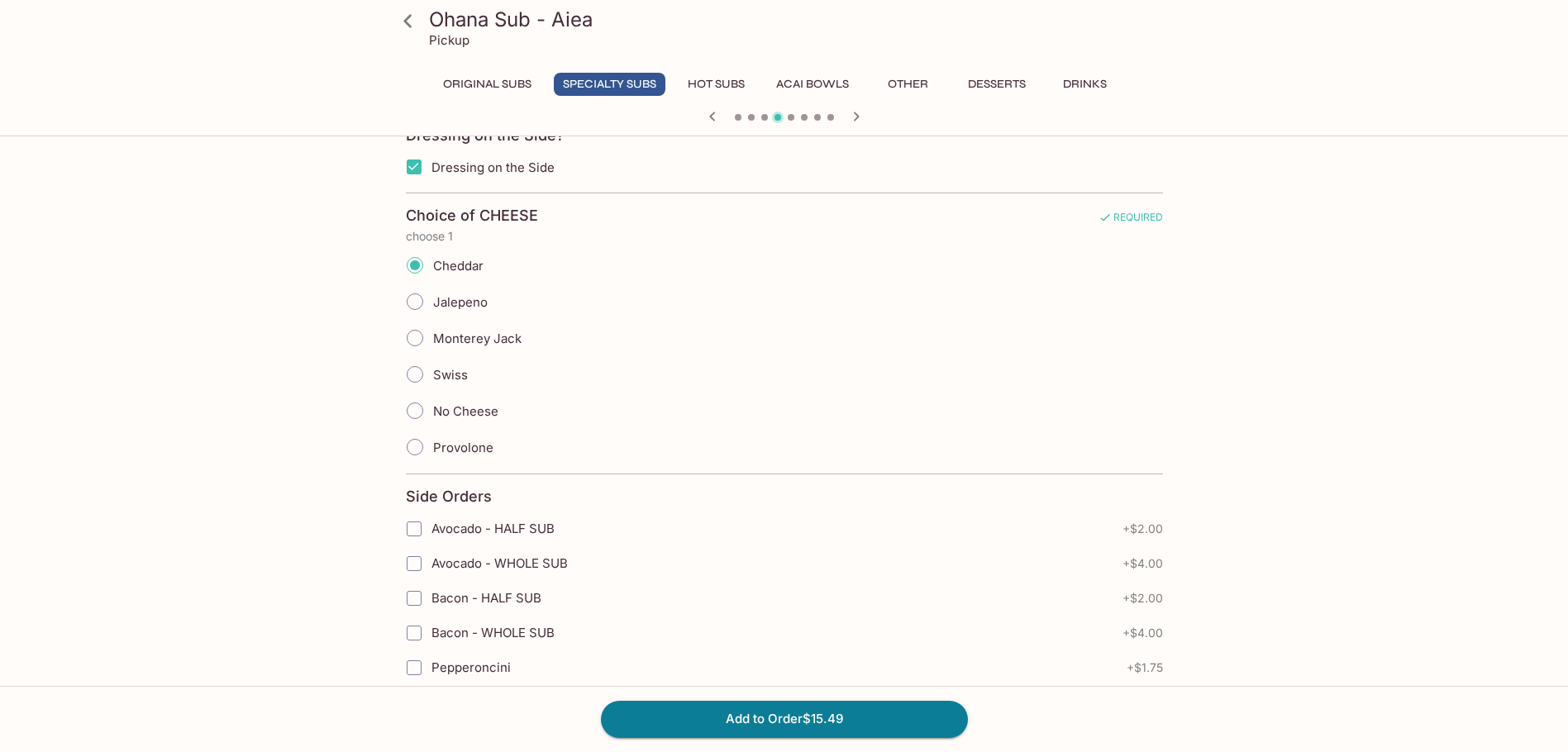
scroll to position [1405, 0]
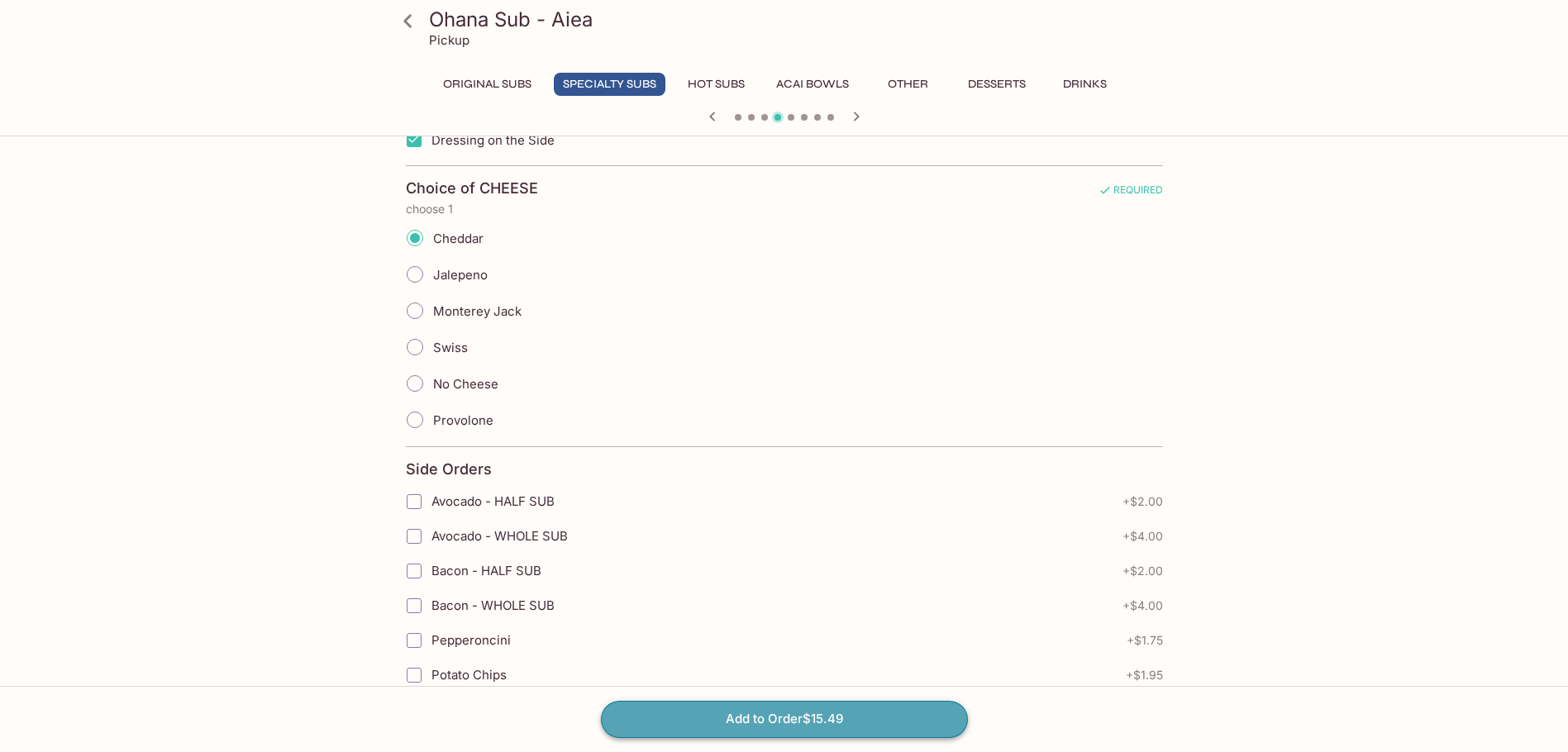
click at [772, 713] on button "Add to Order $15.49" at bounding box center [784, 719] width 367 height 37
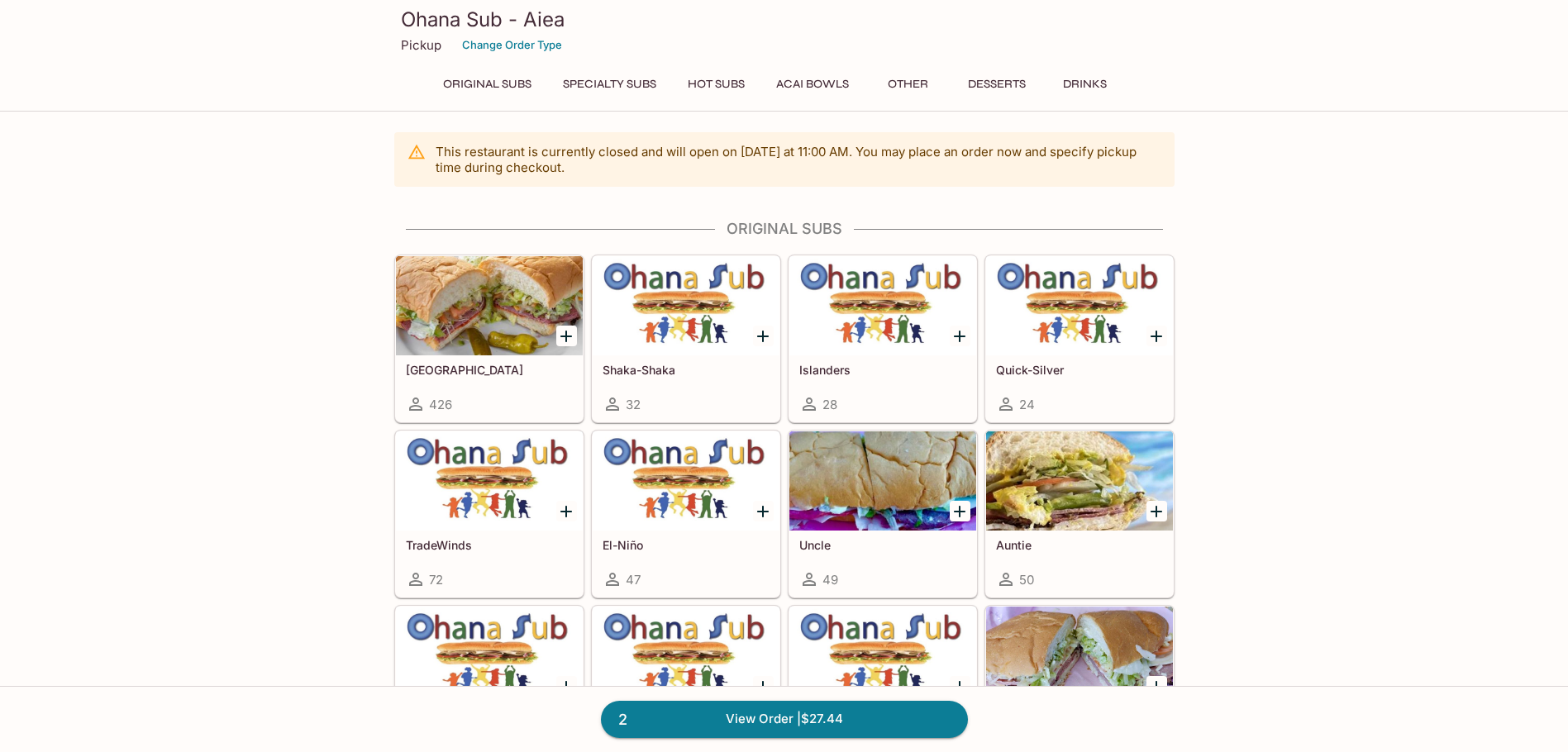
click at [1085, 516] on div at bounding box center [1079, 482] width 187 height 99
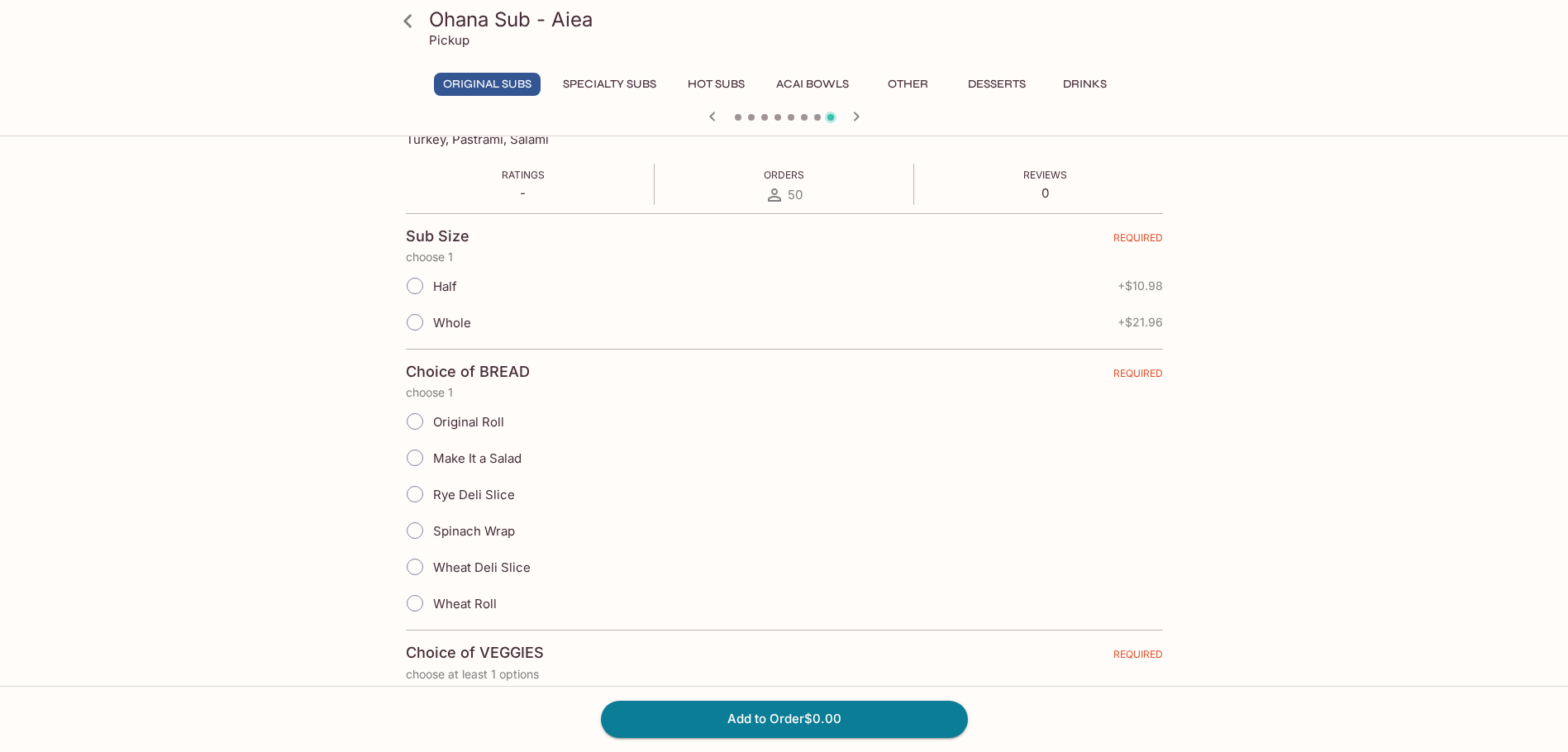
scroll to position [331, 0]
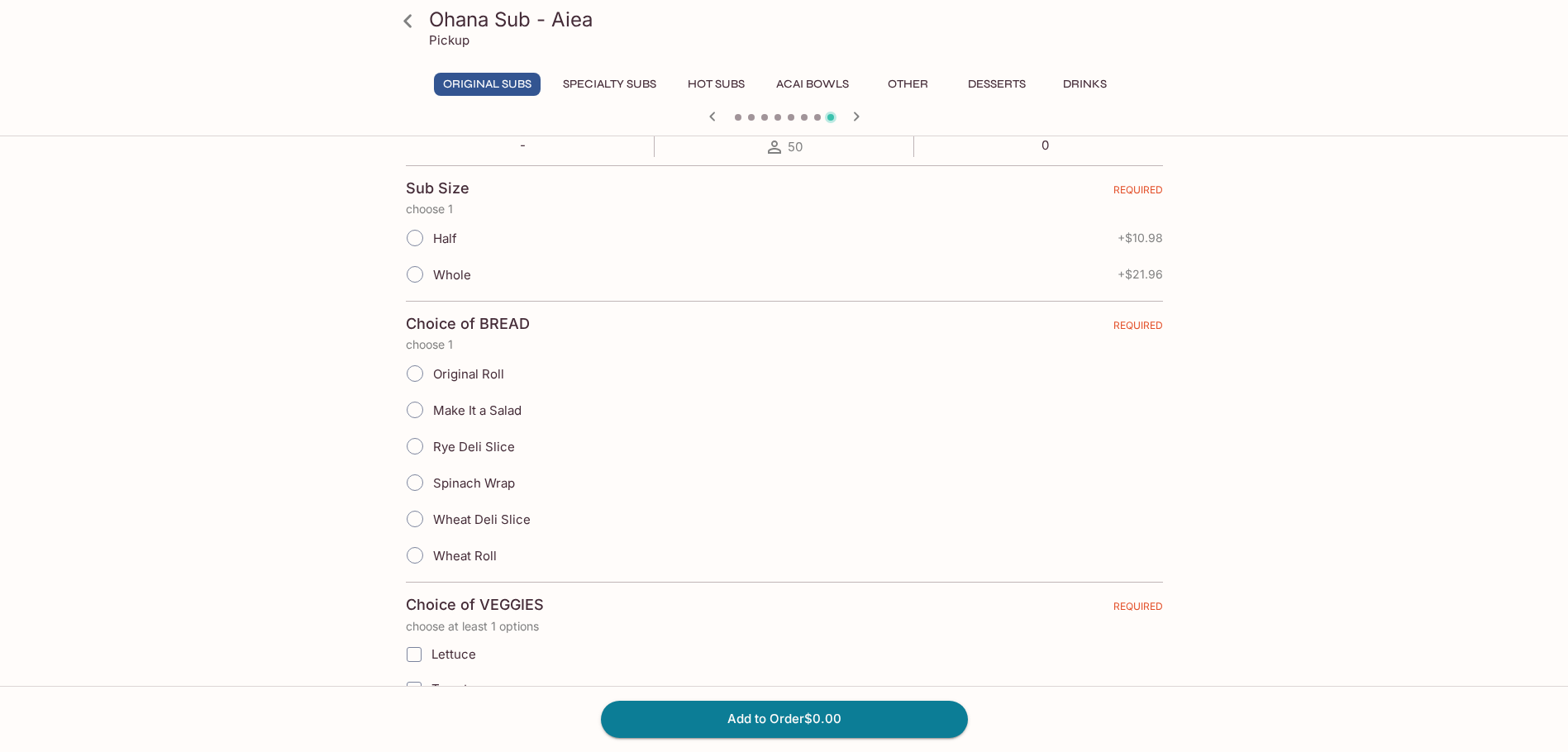
click at [414, 237] on input "Half" at bounding box center [415, 238] width 35 height 35
radio input "true"
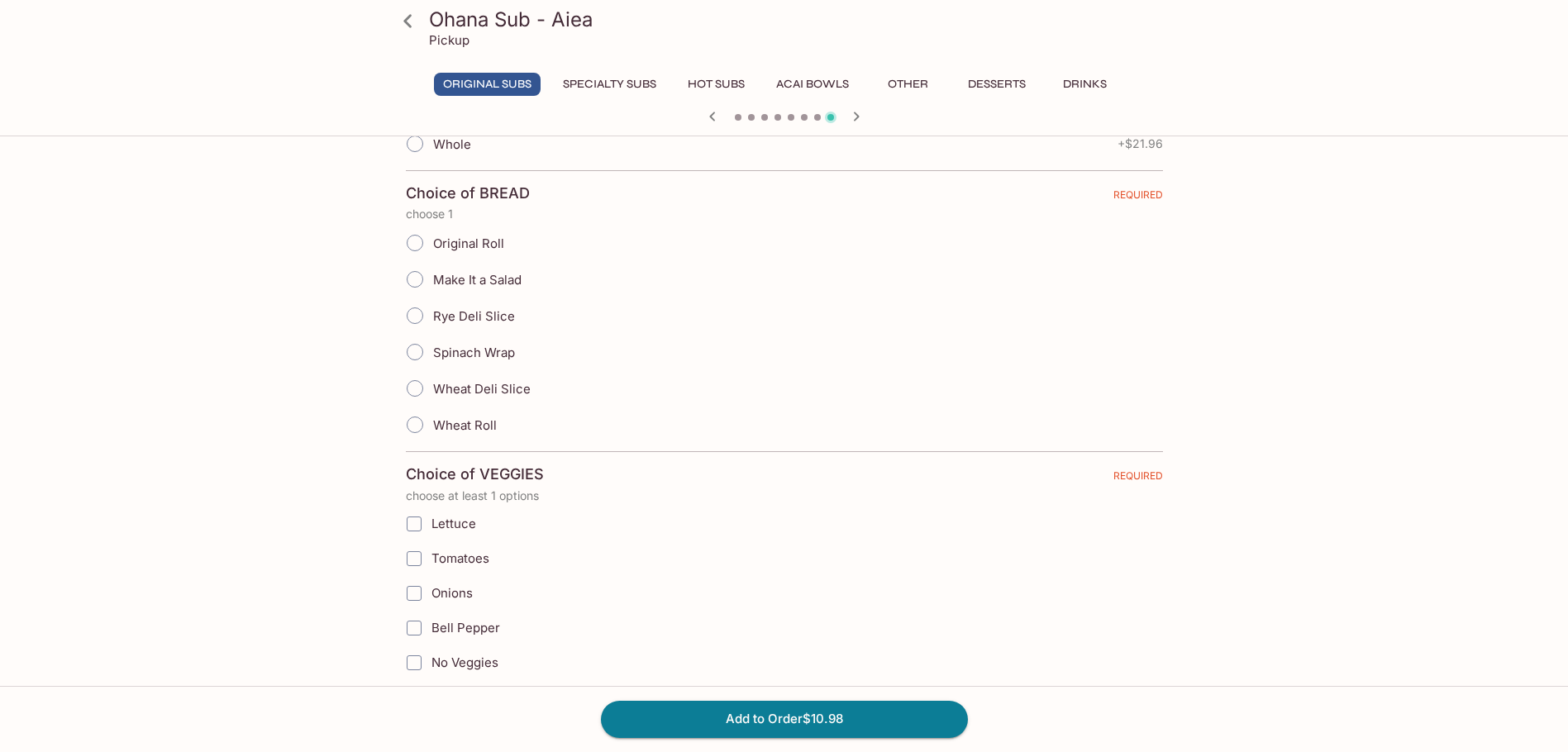
scroll to position [0, 0]
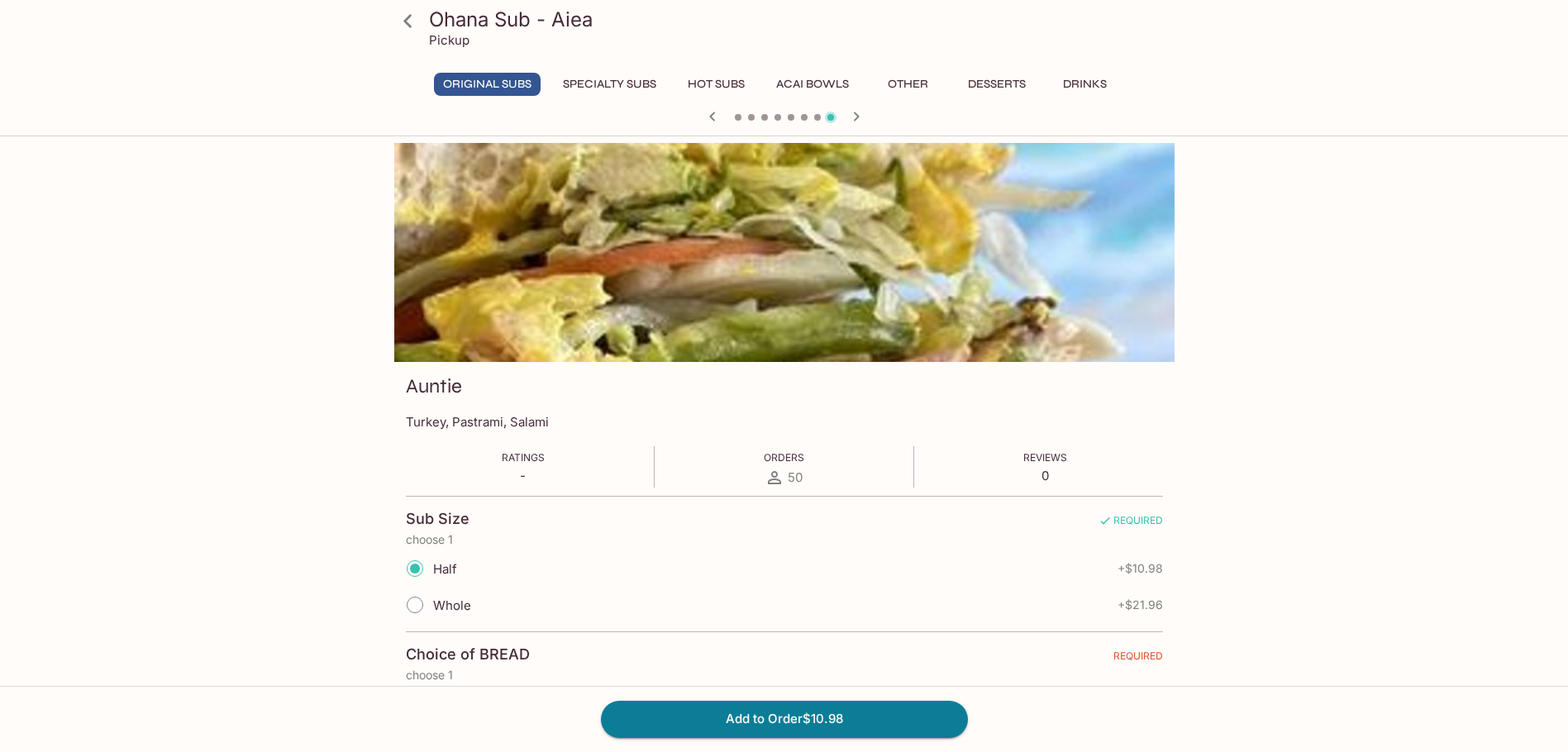
click at [413, 21] on icon at bounding box center [407, 21] width 29 height 29
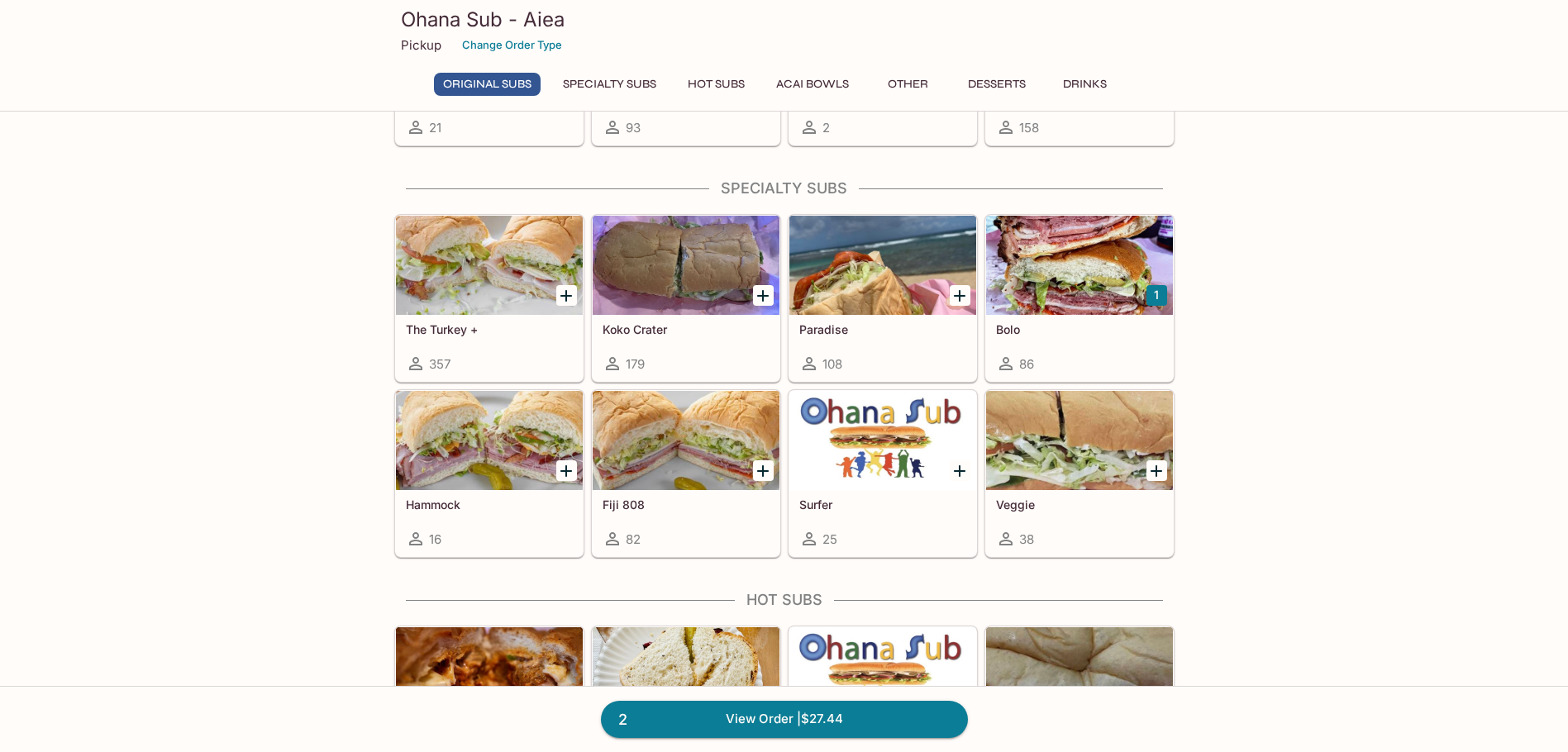
scroll to position [992, 0]
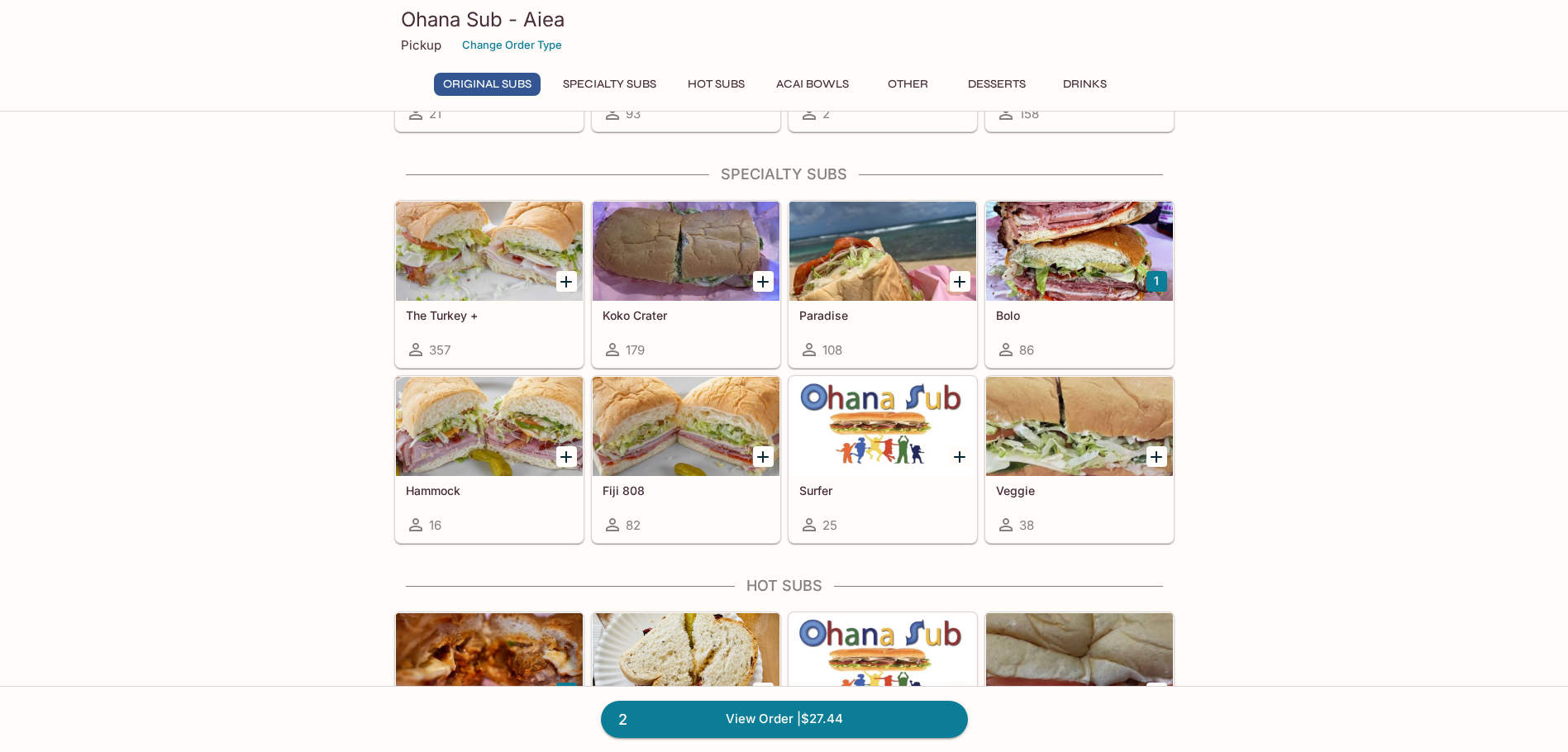
click at [664, 258] on div at bounding box center [686, 251] width 187 height 99
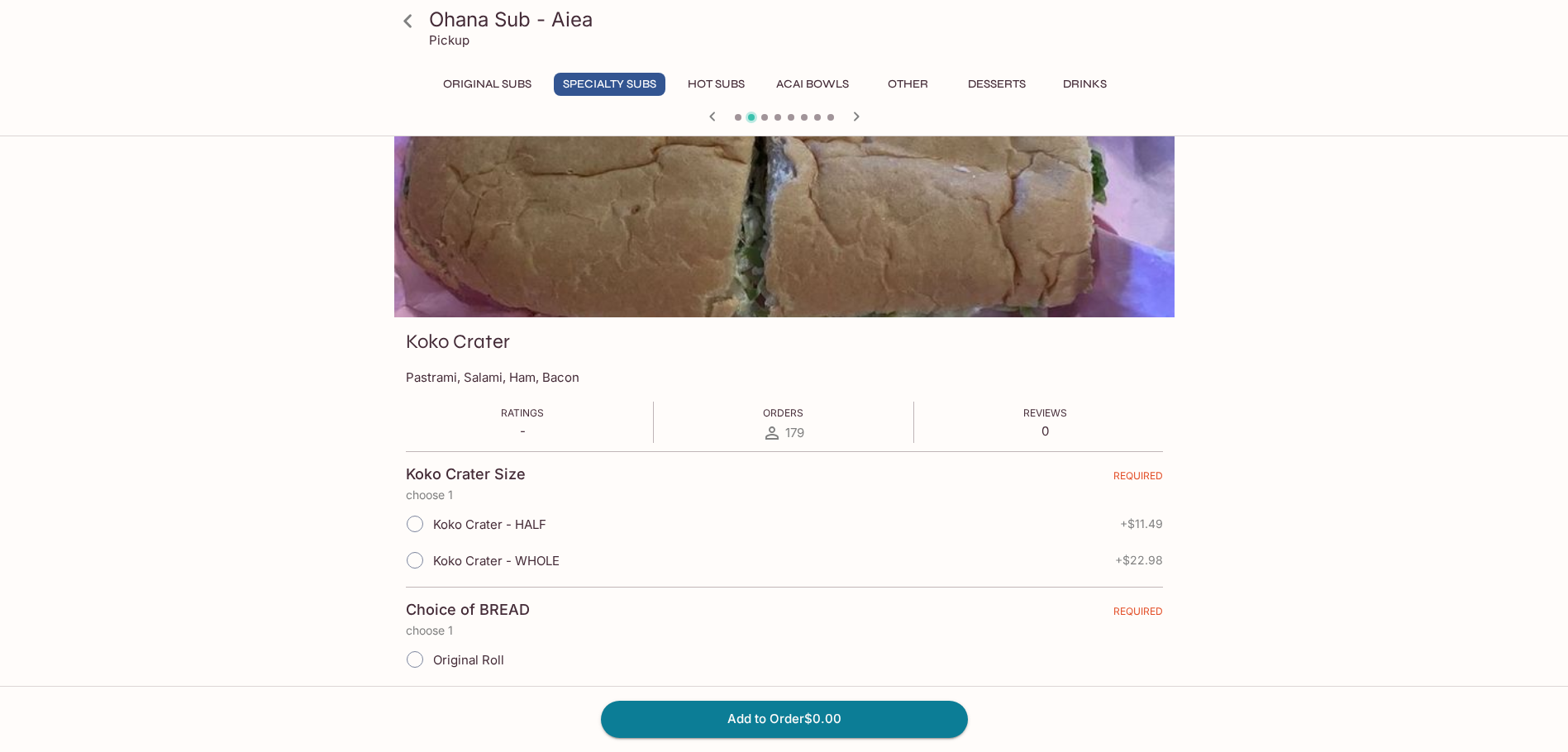
scroll to position [83, 0]
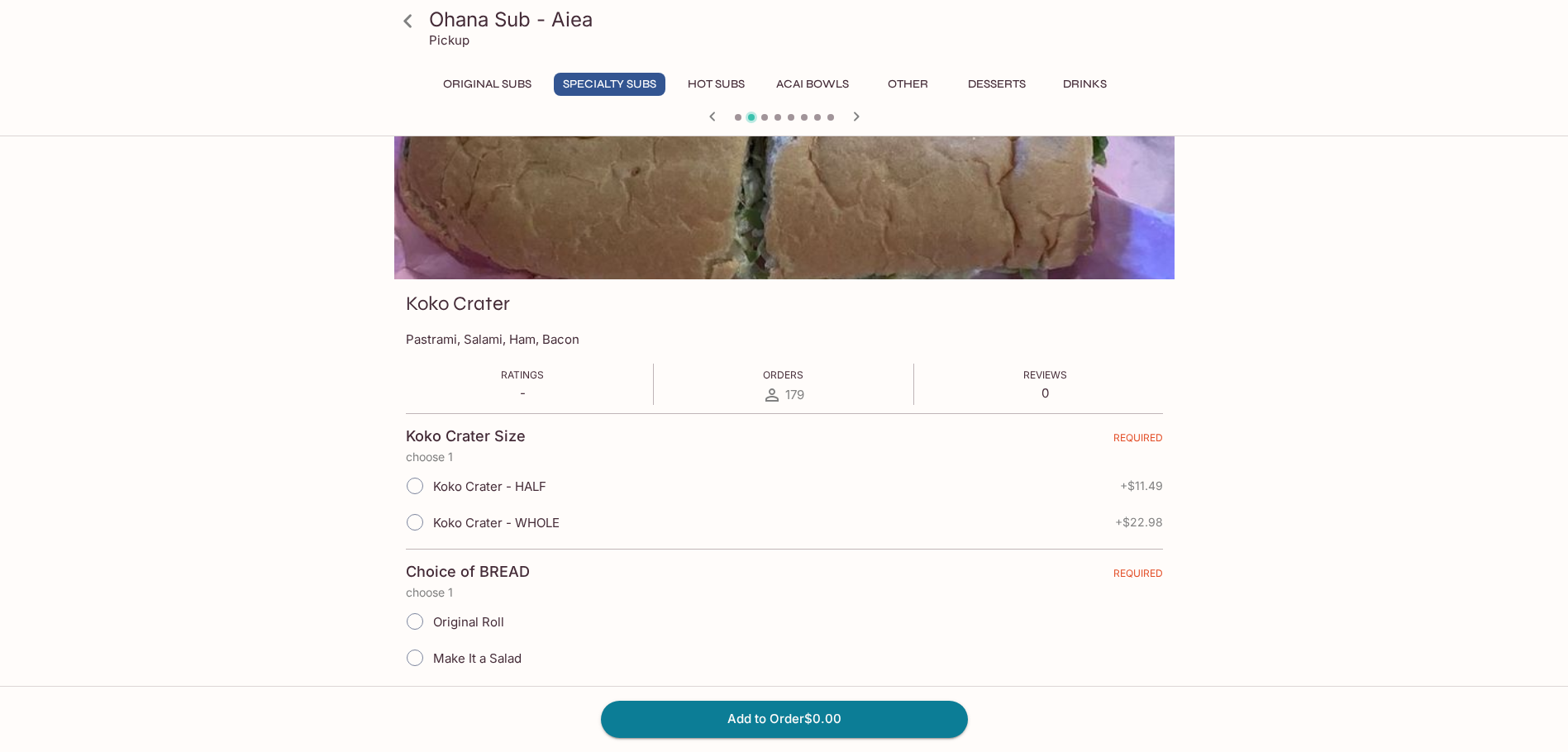
click at [420, 487] on input "Koko Crater - HALF" at bounding box center [415, 486] width 35 height 35
radio input "true"
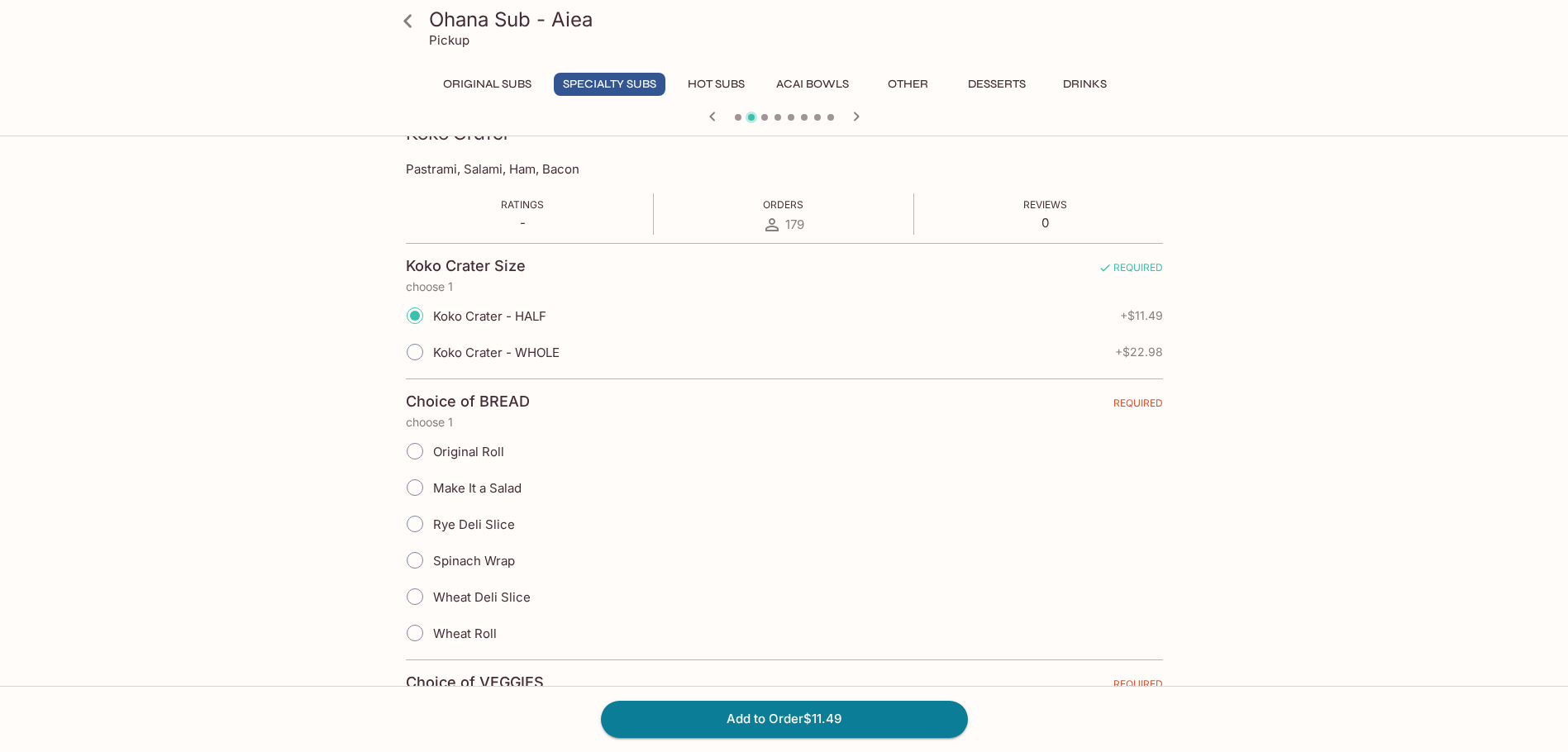
scroll to position [414, 0]
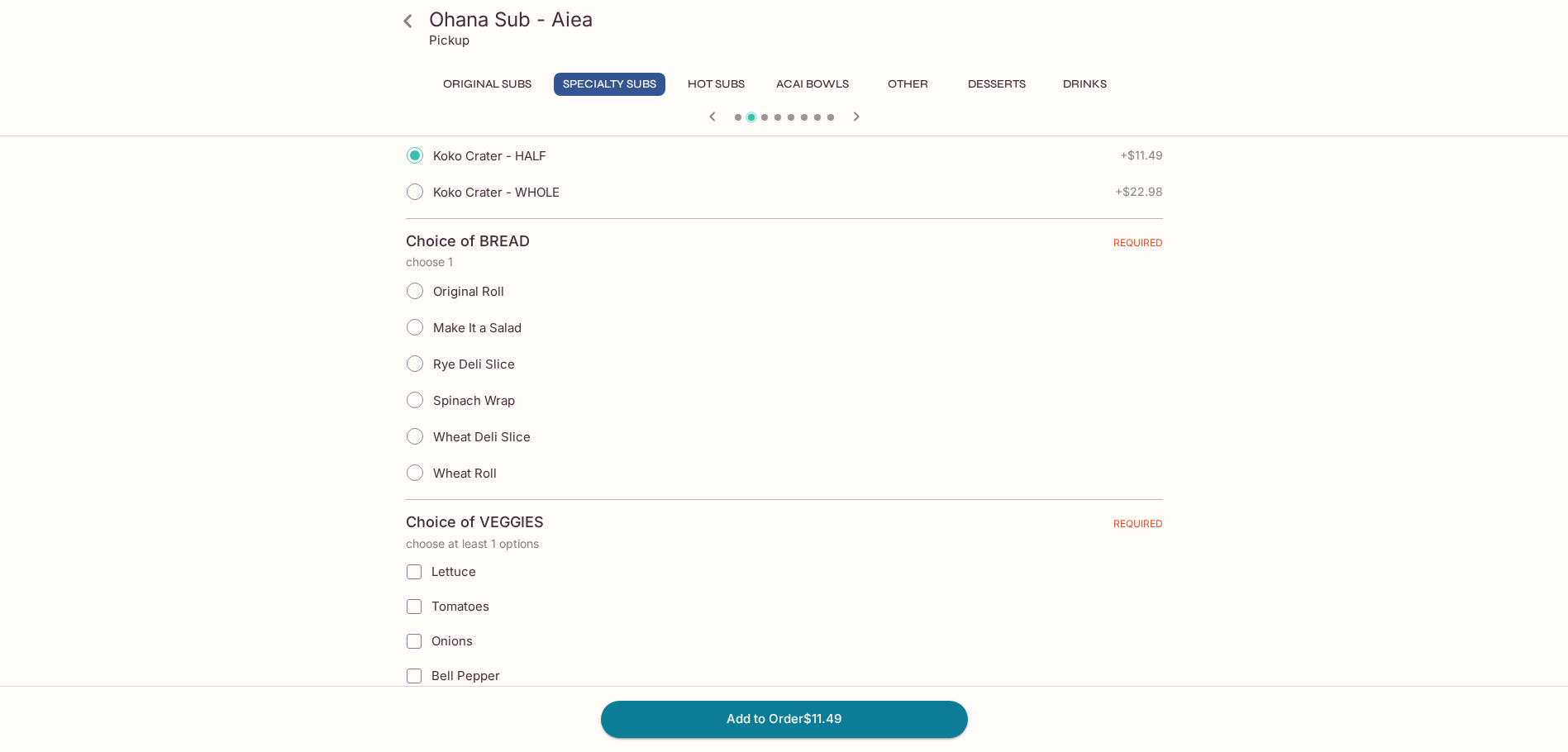
click at [412, 435] on input "Wheat Deli Slice" at bounding box center [415, 436] width 35 height 35
radio input "true"
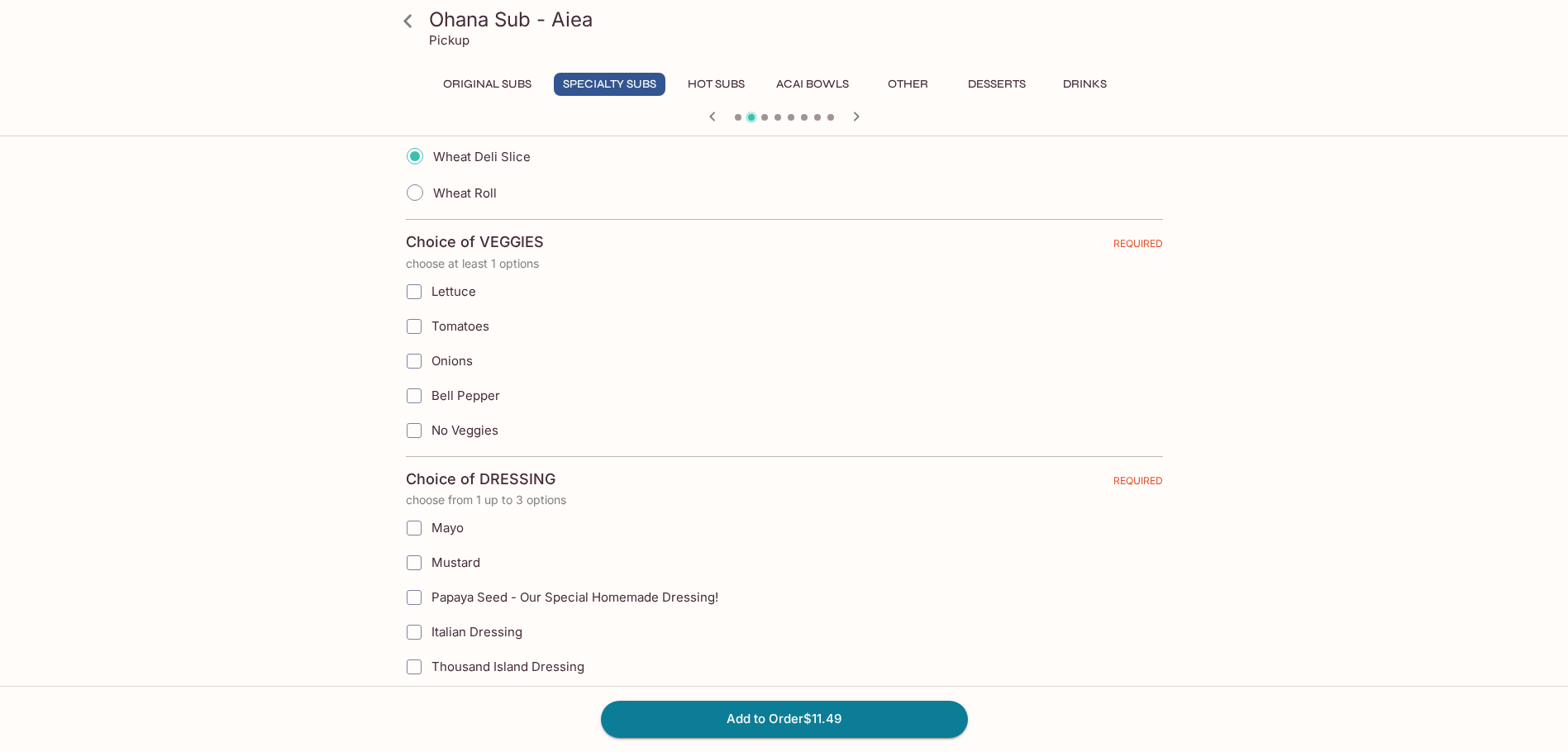
scroll to position [744, 0]
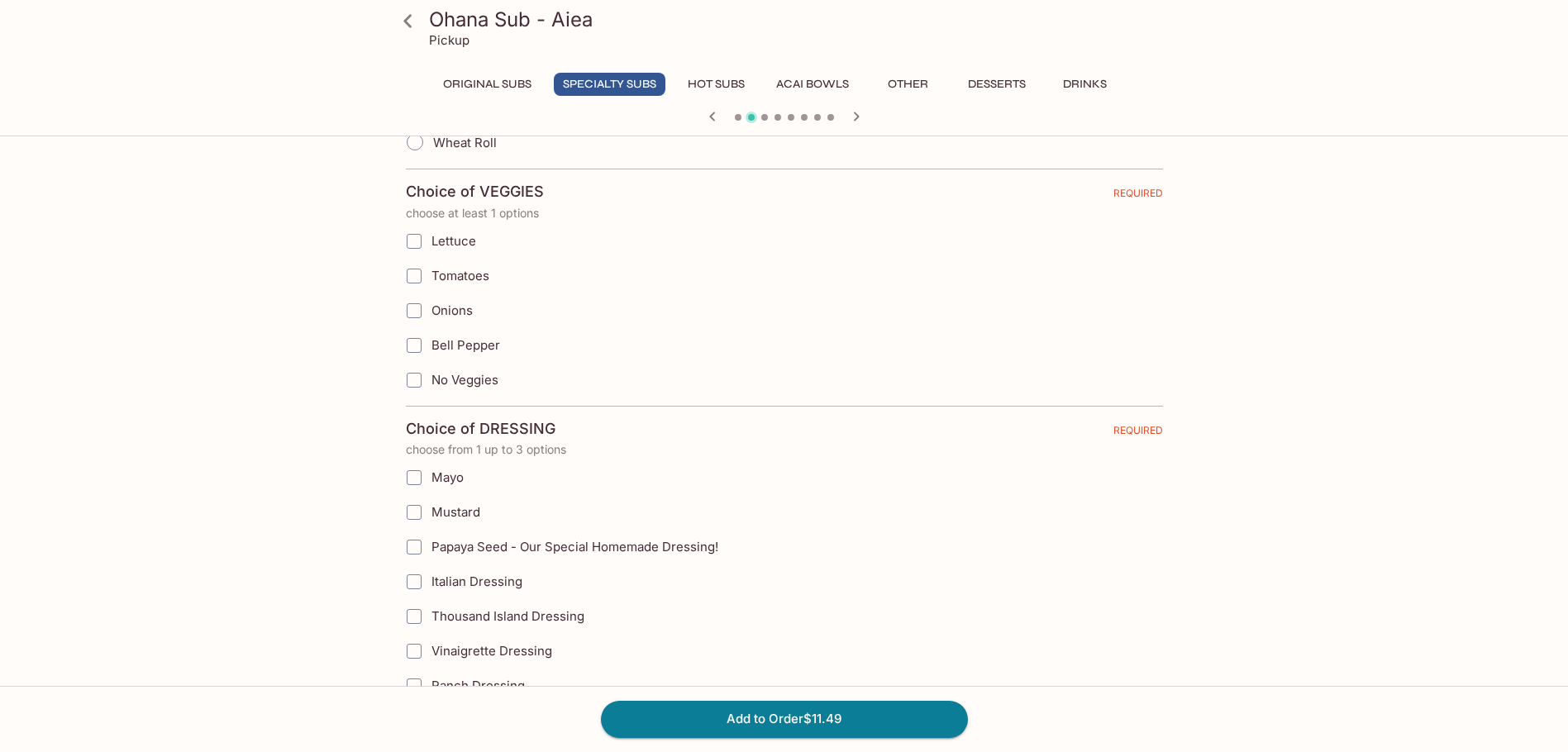
click at [412, 240] on input "Lettuce" at bounding box center [414, 242] width 33 height 33
checkbox input "true"
click at [413, 314] on input "Onions" at bounding box center [414, 311] width 33 height 33
checkbox input "true"
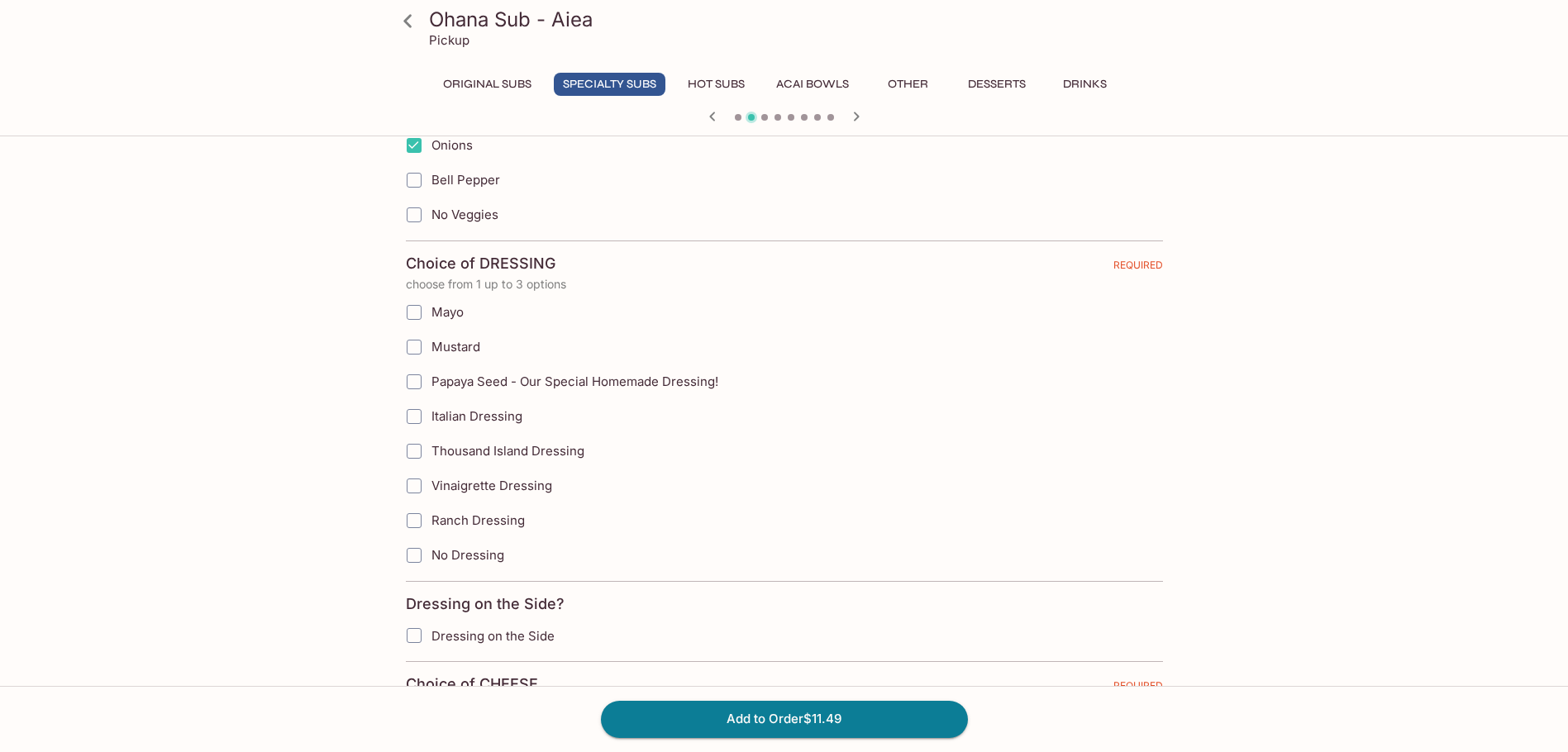
scroll to position [1075, 0]
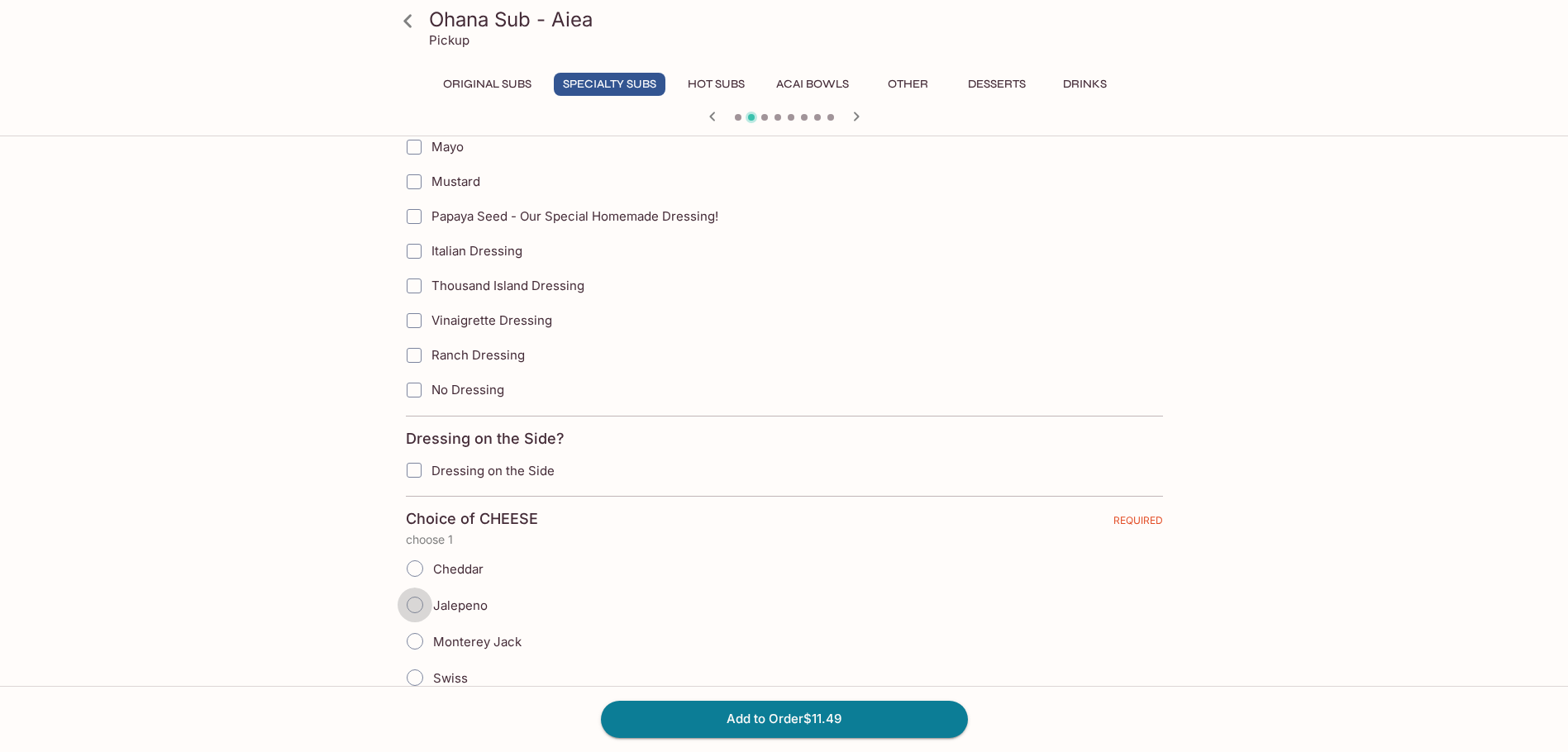
click at [414, 600] on input "Jalepeno" at bounding box center [415, 605] width 35 height 35
radio input "true"
click at [413, 213] on input "Papaya Seed - Our Special Homemade Dressing!" at bounding box center [414, 216] width 33 height 33
checkbox input "true"
click at [418, 466] on input "Dressing on the Side" at bounding box center [414, 470] width 33 height 33
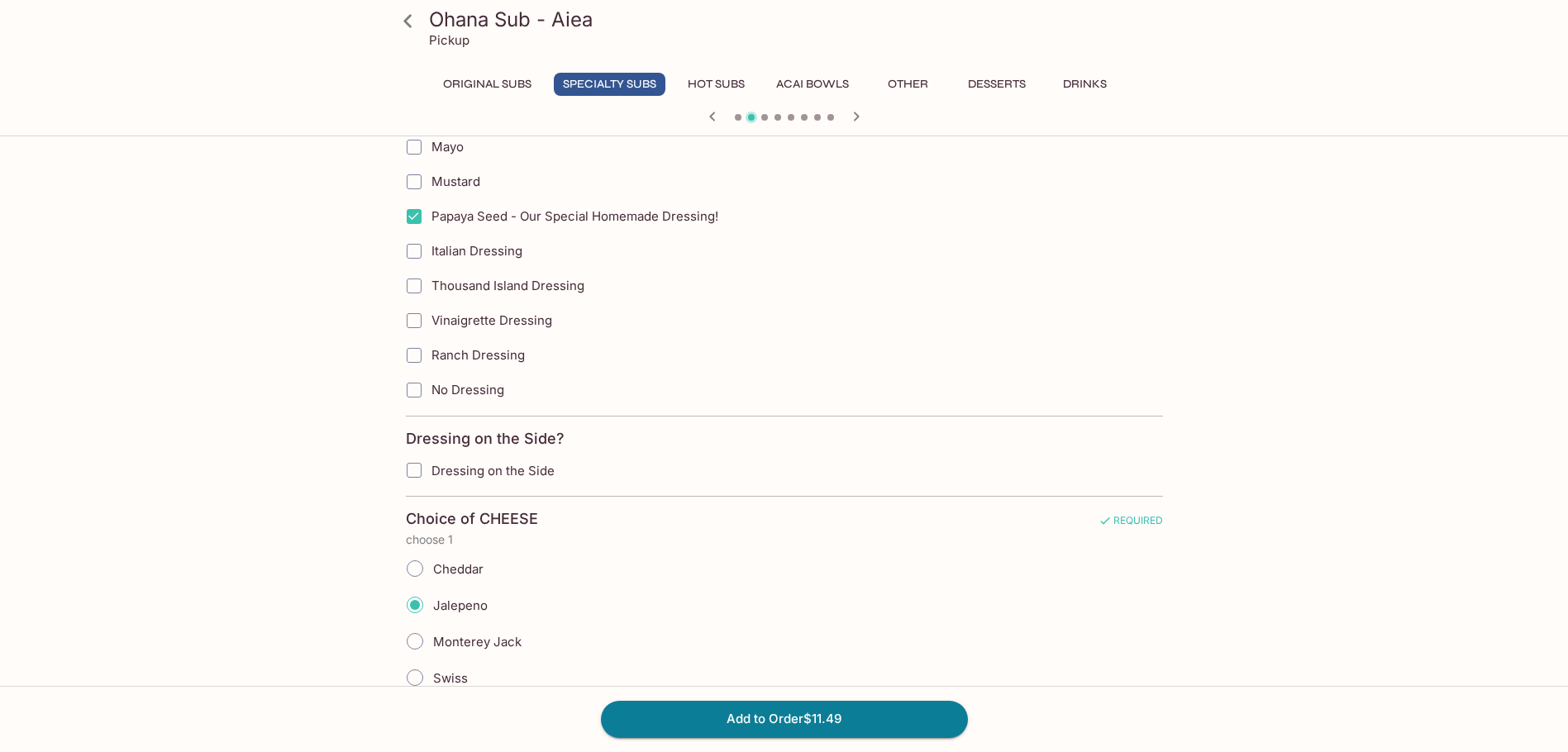
checkbox input "true"
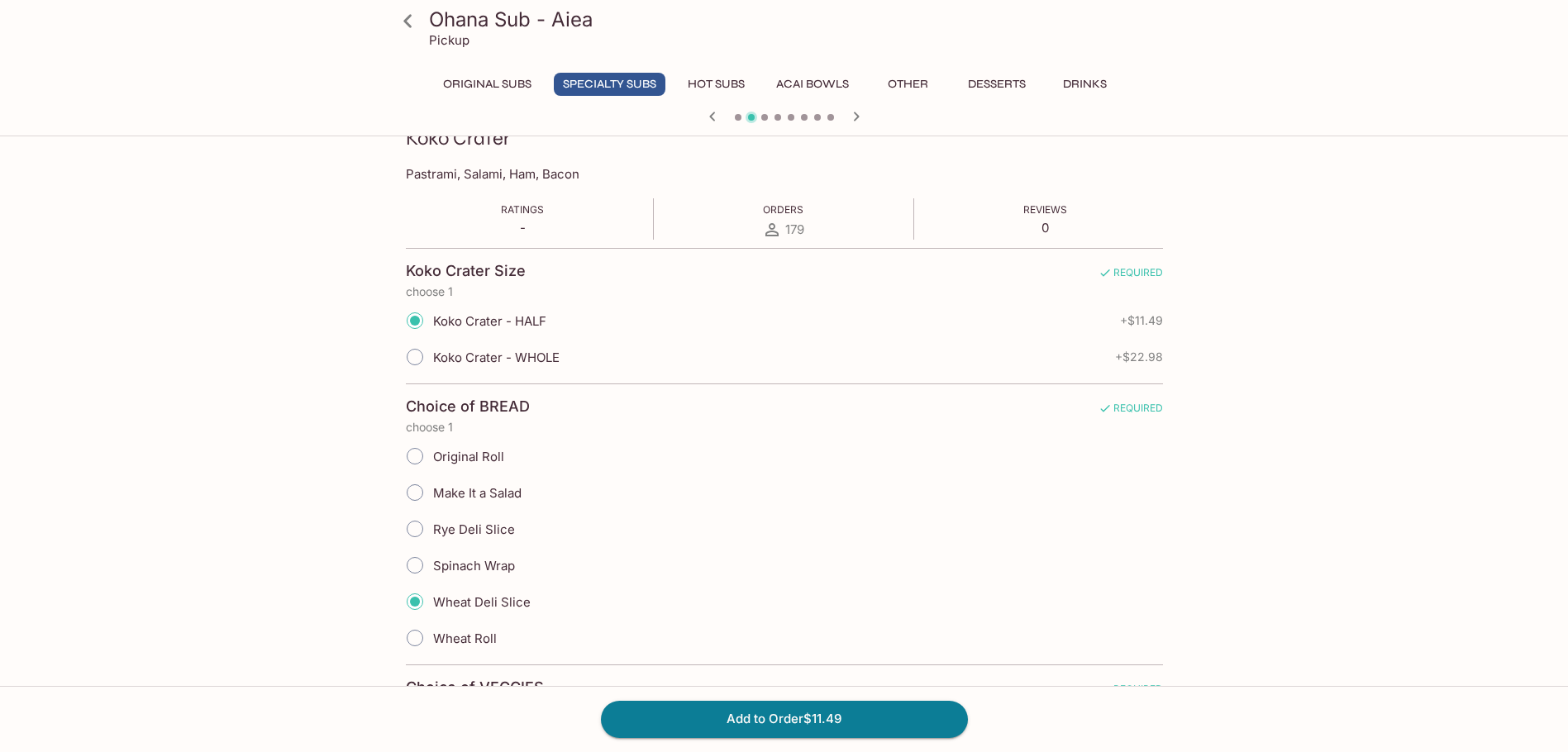
scroll to position [496, 0]
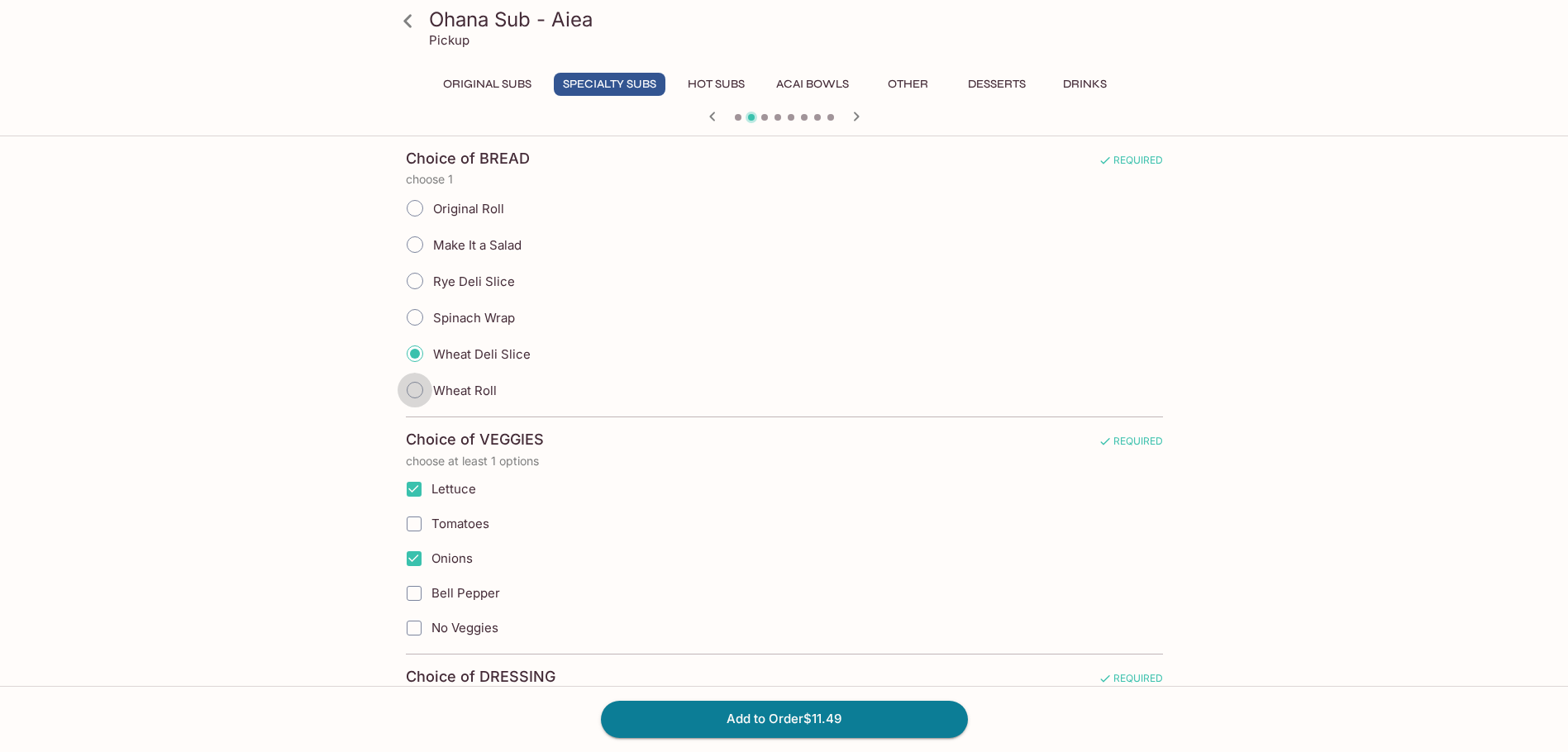
click at [413, 390] on input "Wheat Roll" at bounding box center [415, 390] width 35 height 35
radio input "true"
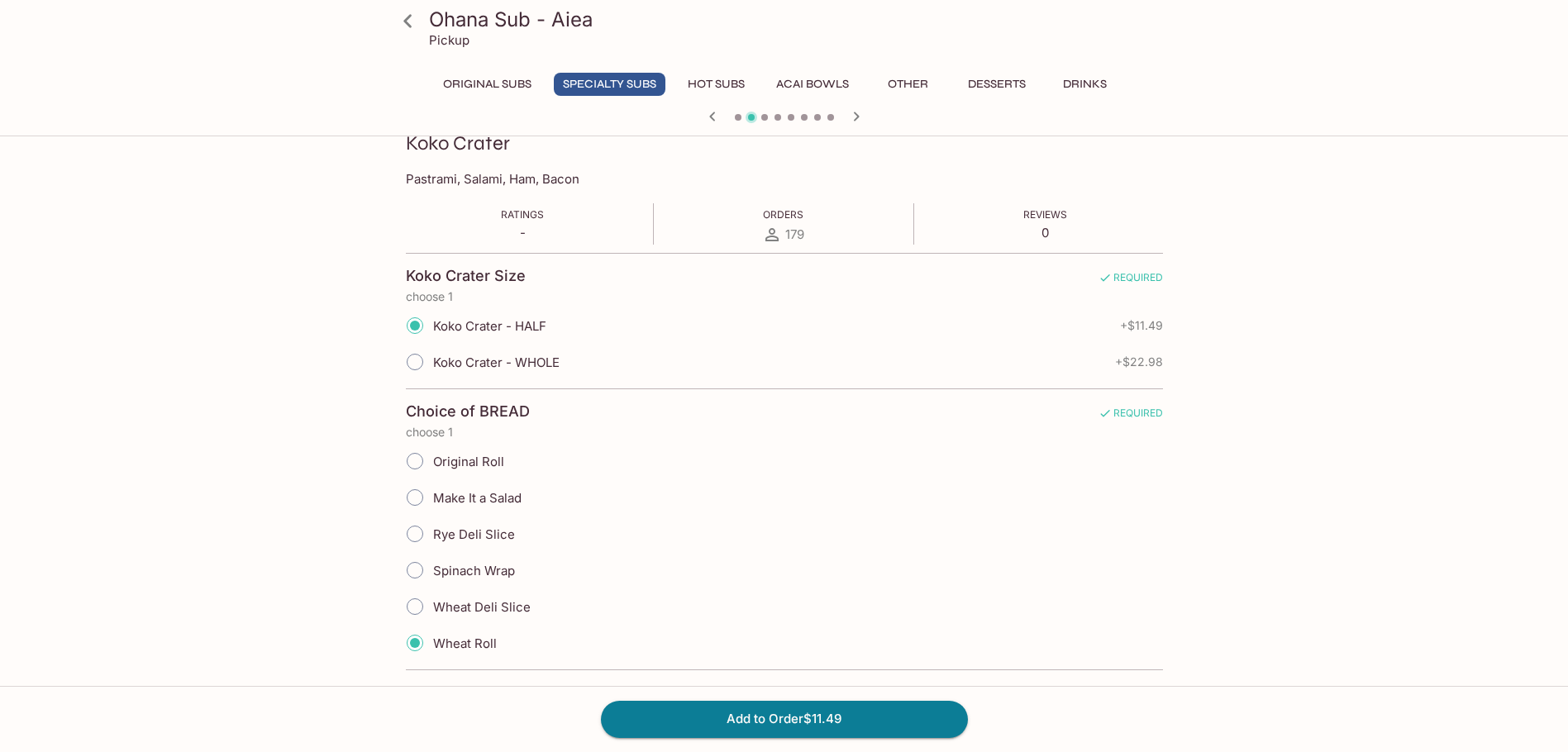
scroll to position [181, 0]
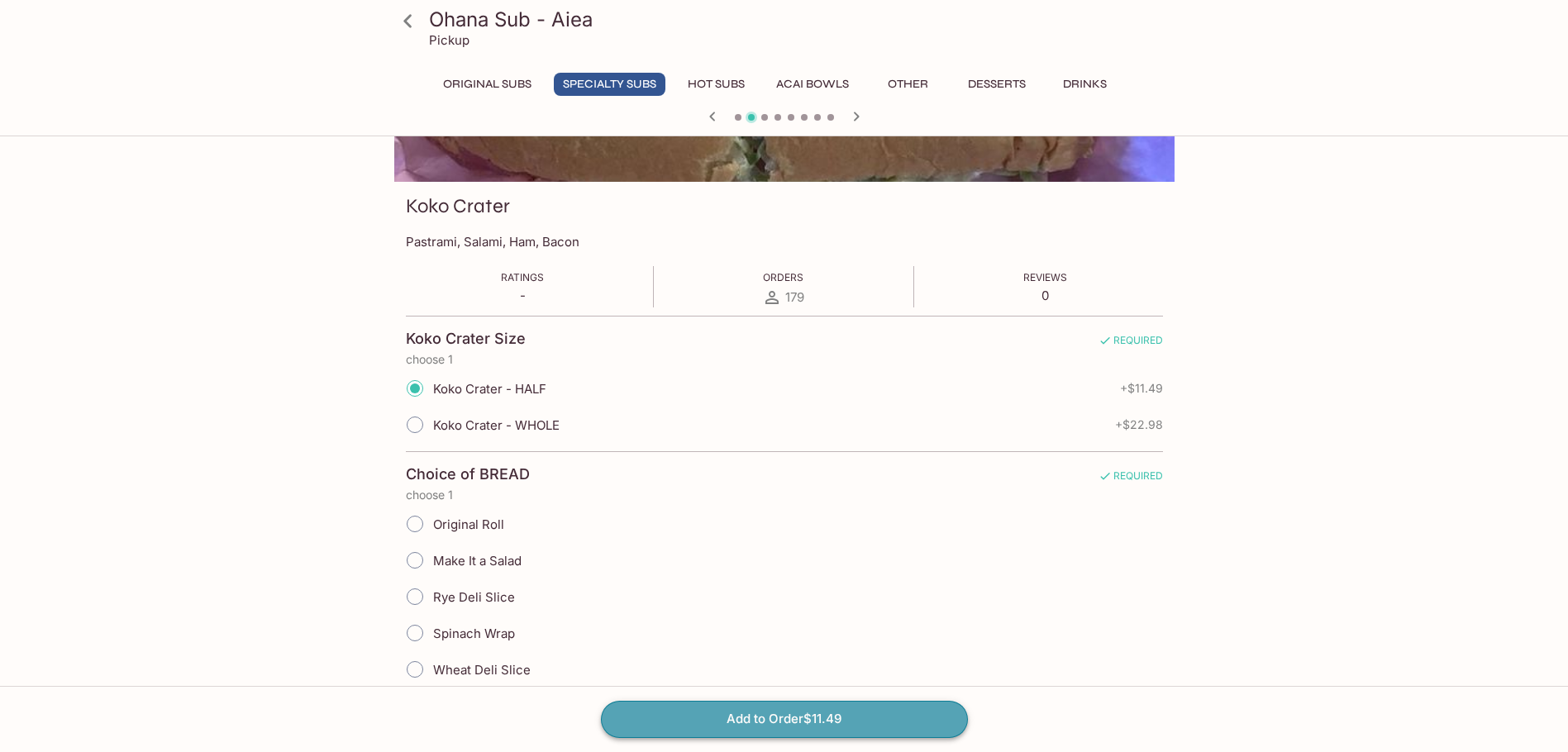
click at [784, 719] on button "Add to Order $11.49" at bounding box center [784, 719] width 367 height 37
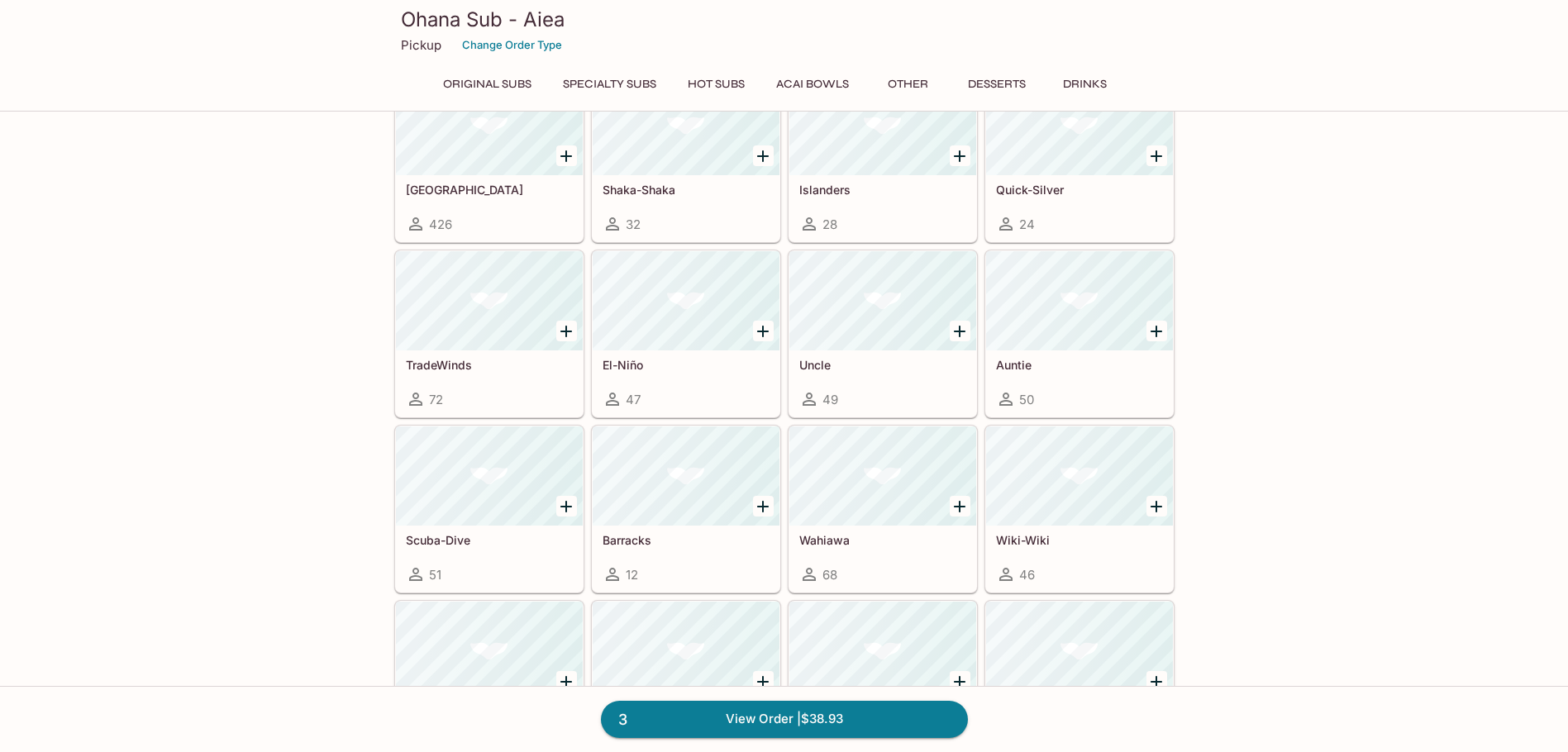
scroll to position [38, 0]
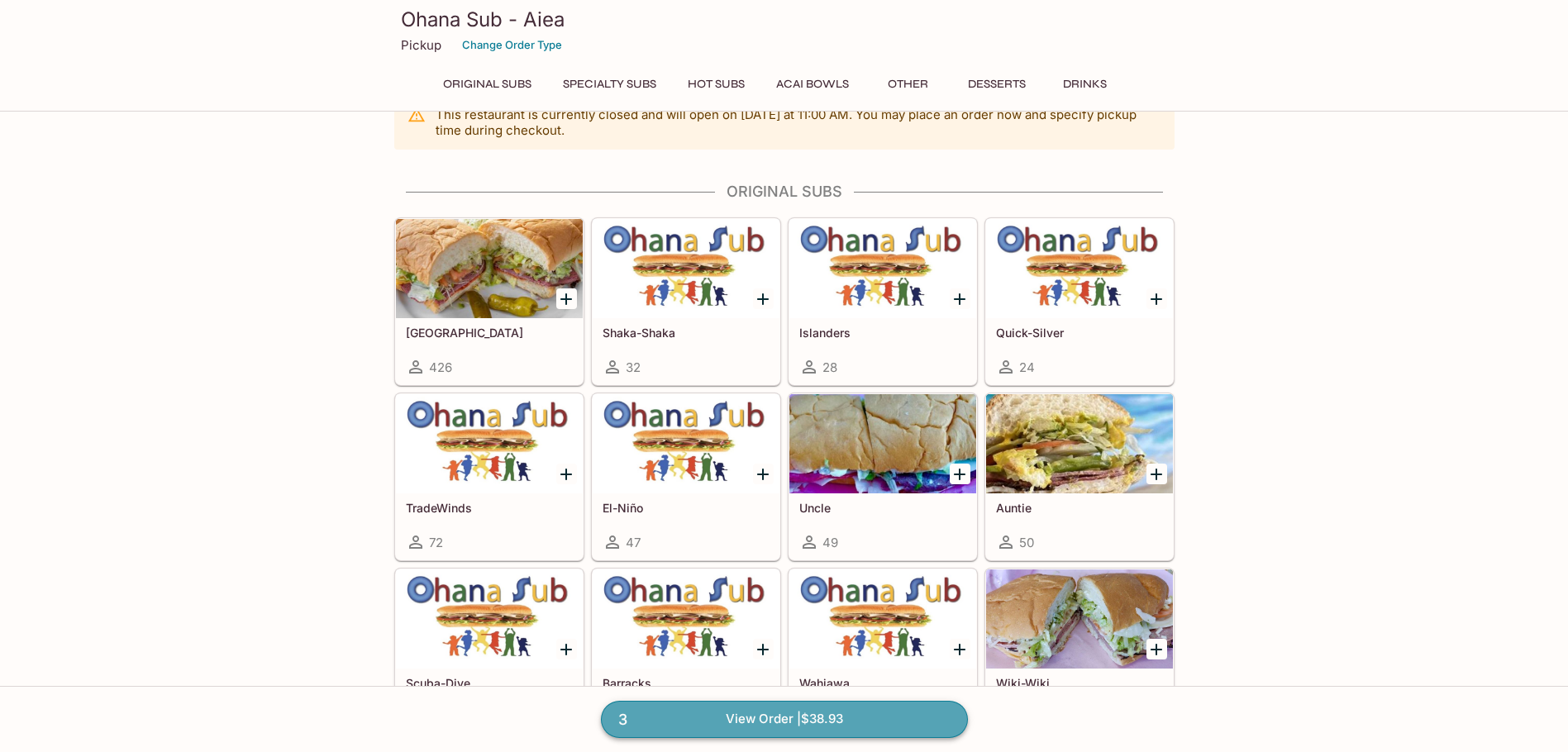
click at [784, 716] on link "3 View Order | $38.93" at bounding box center [784, 719] width 367 height 37
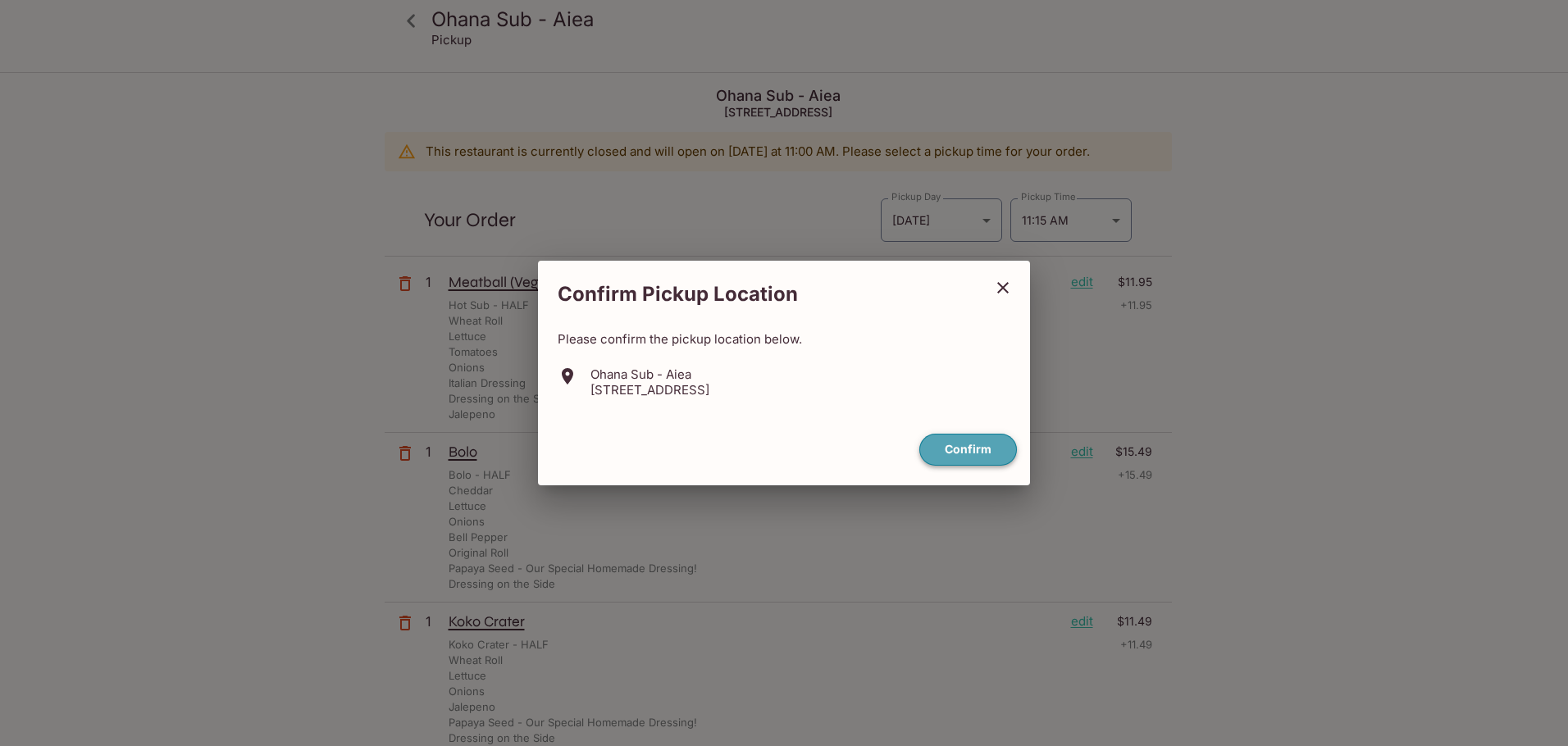
click at [975, 452] on button "Confirm" at bounding box center [968, 449] width 98 height 32
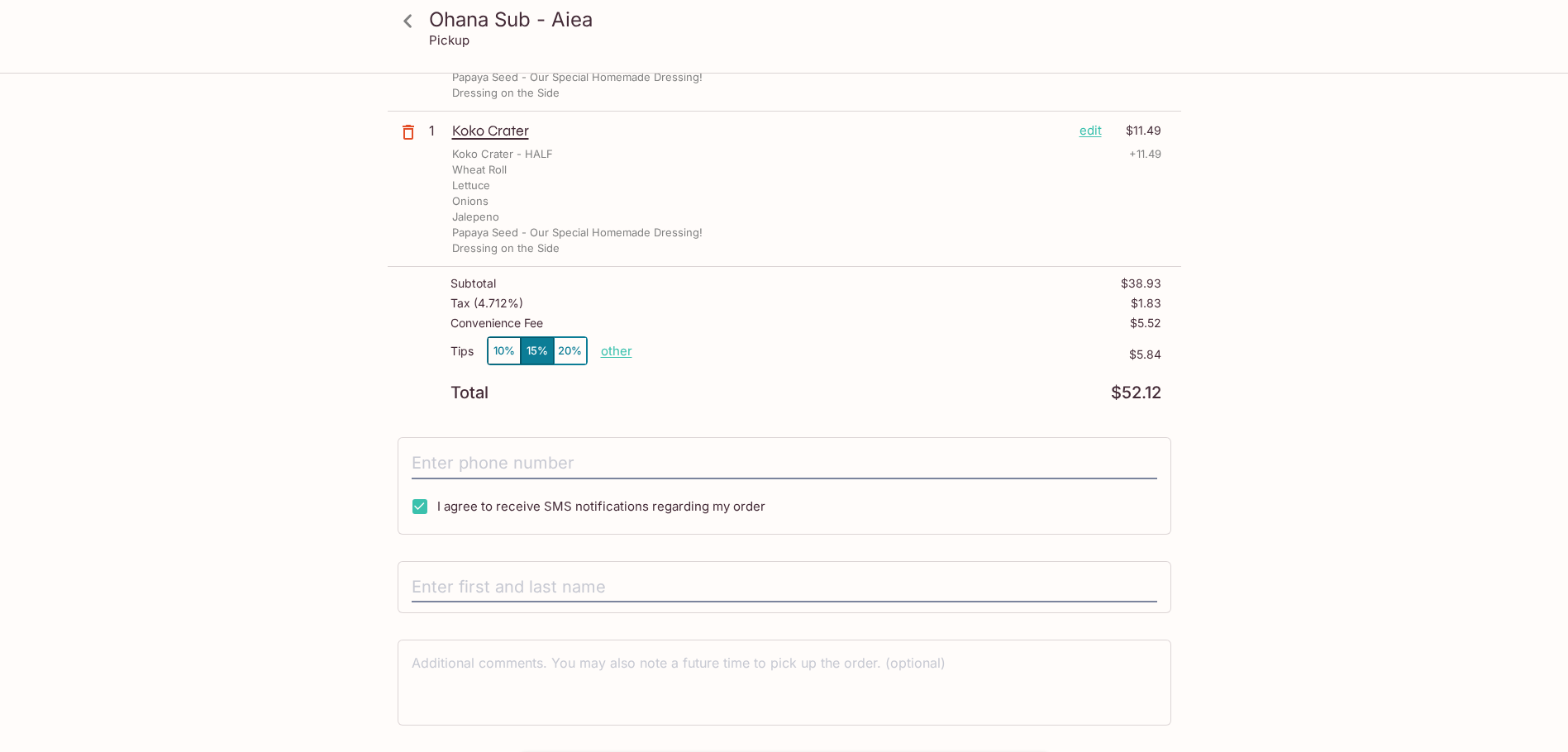
scroll to position [537, 0]
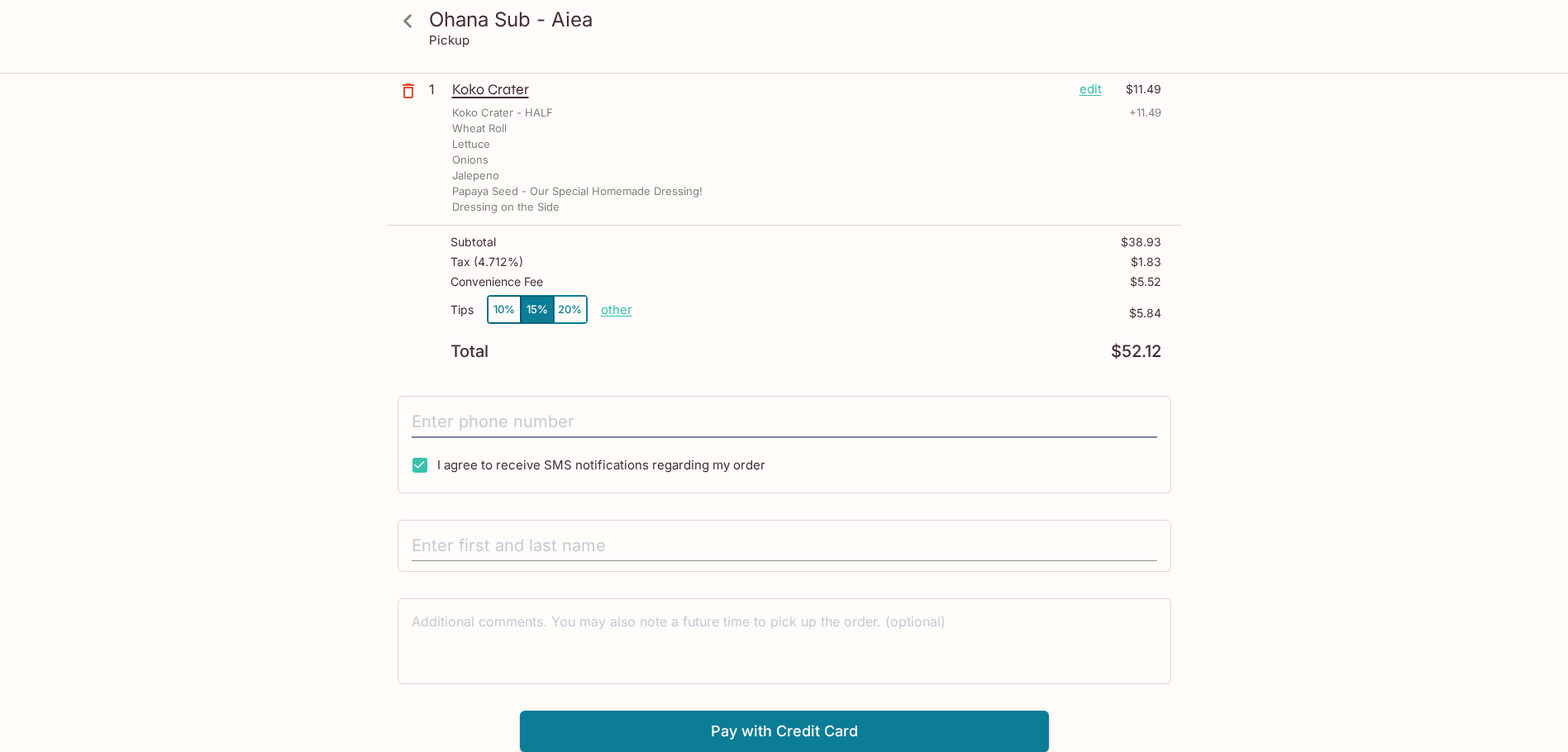
click at [702, 558] on input "text" at bounding box center [784, 546] width 745 height 31
click at [693, 660] on textarea at bounding box center [784, 640] width 745 height 57
click at [709, 548] on input "text" at bounding box center [784, 546] width 745 height 31
